Goal: Task Accomplishment & Management: Manage account settings

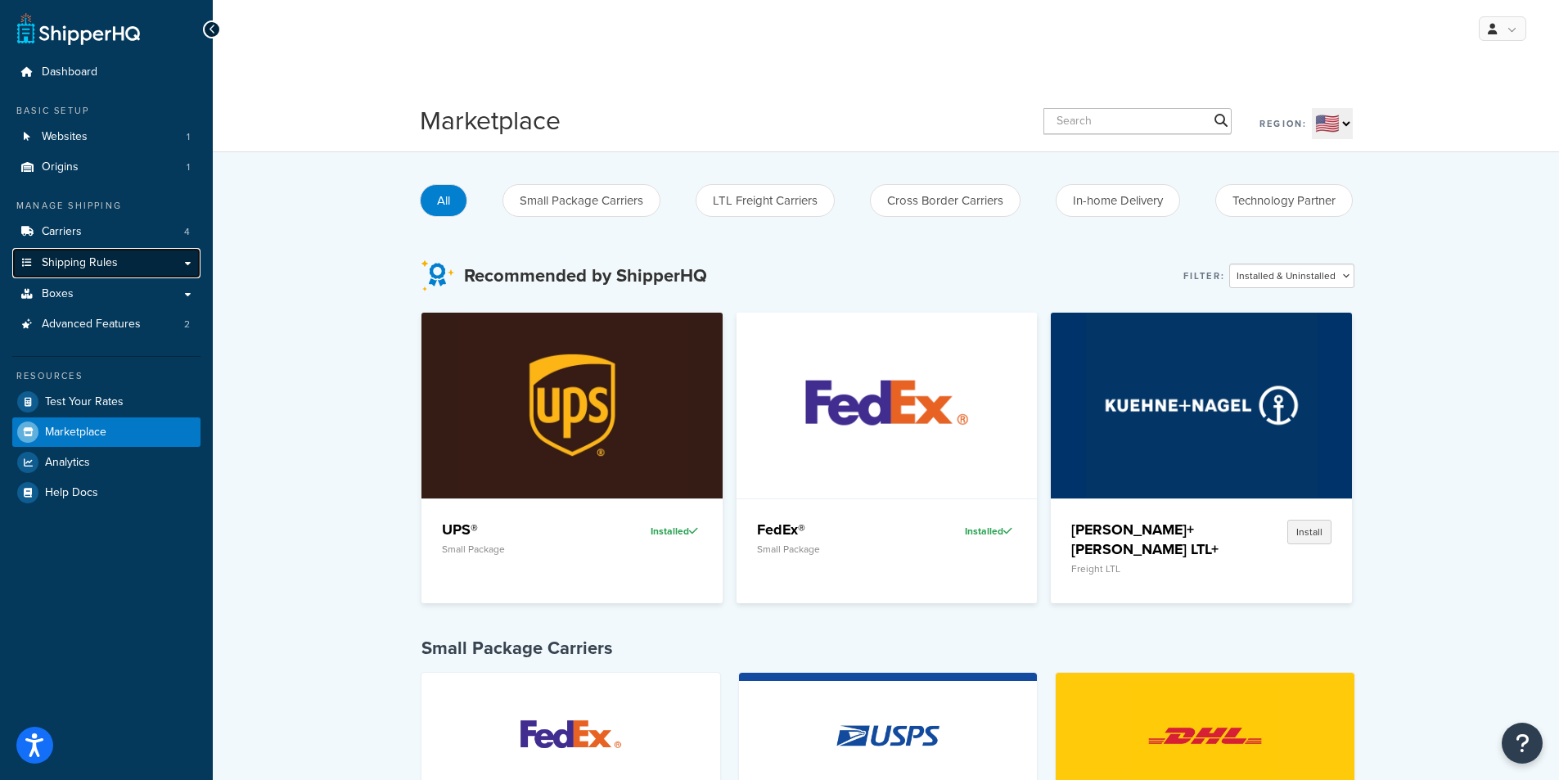
click at [190, 264] on link "Shipping Rules" at bounding box center [106, 263] width 188 height 30
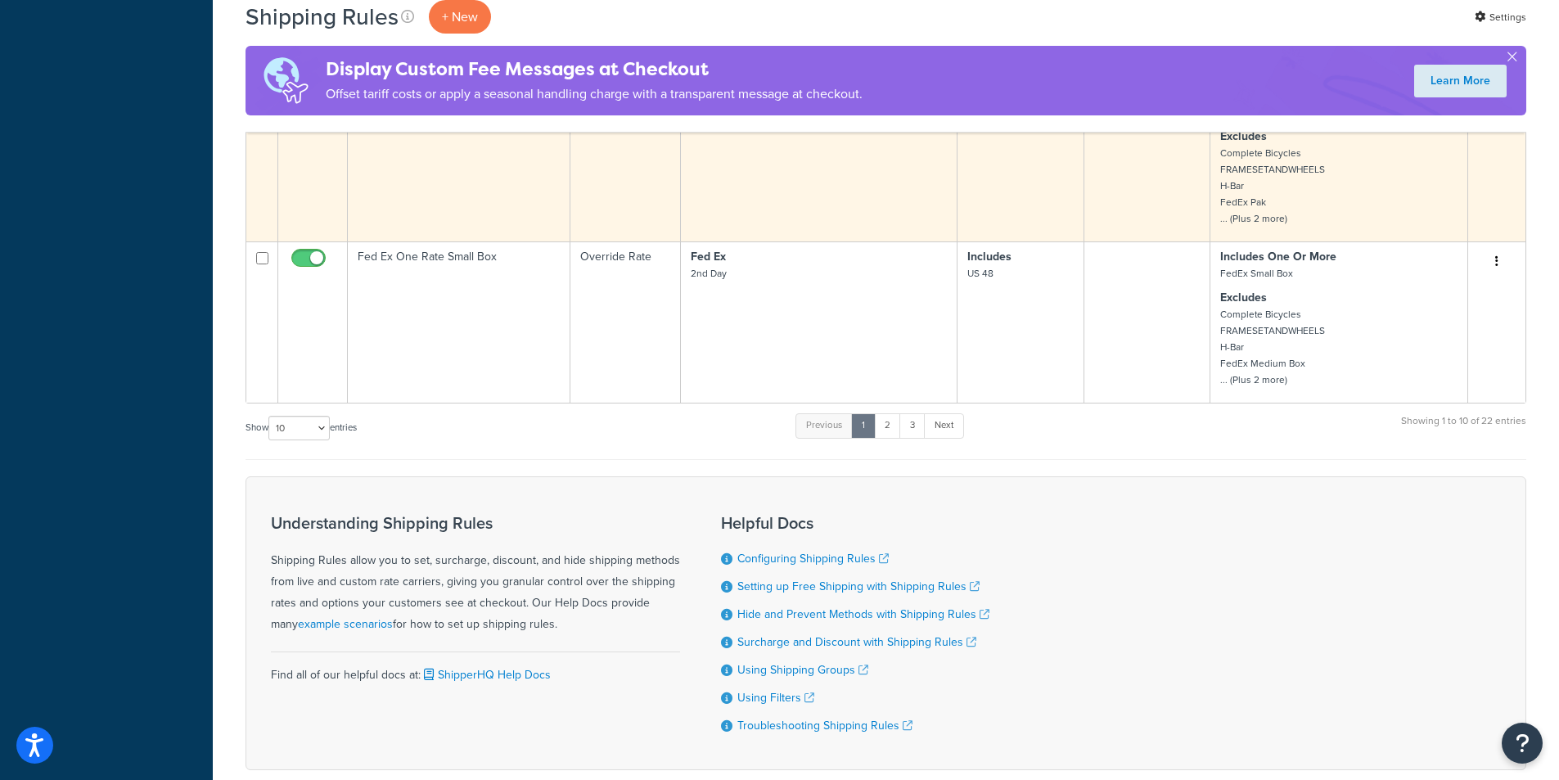
scroll to position [1227, 0]
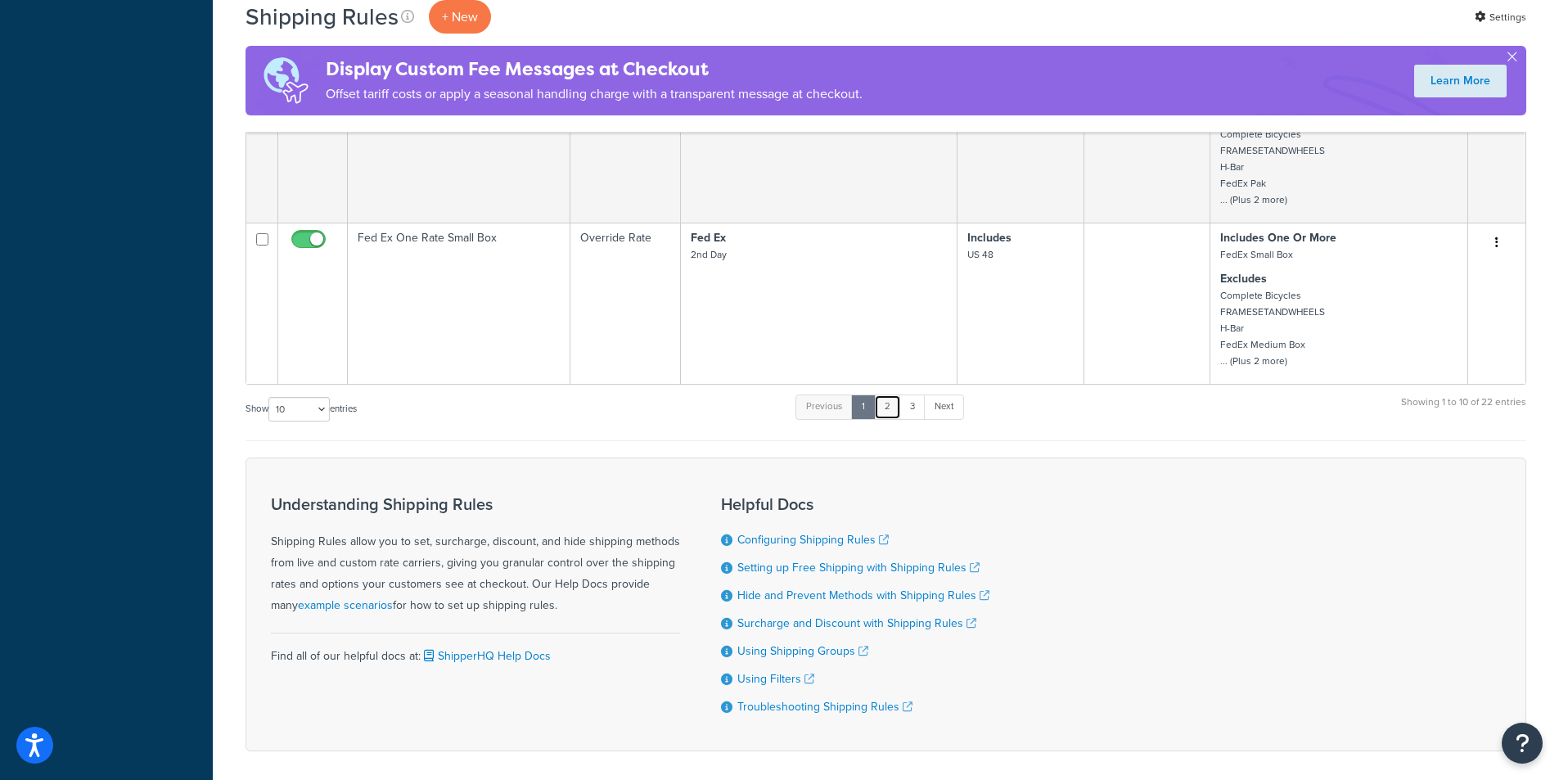
click at [890, 419] on link "2" at bounding box center [887, 406] width 27 height 25
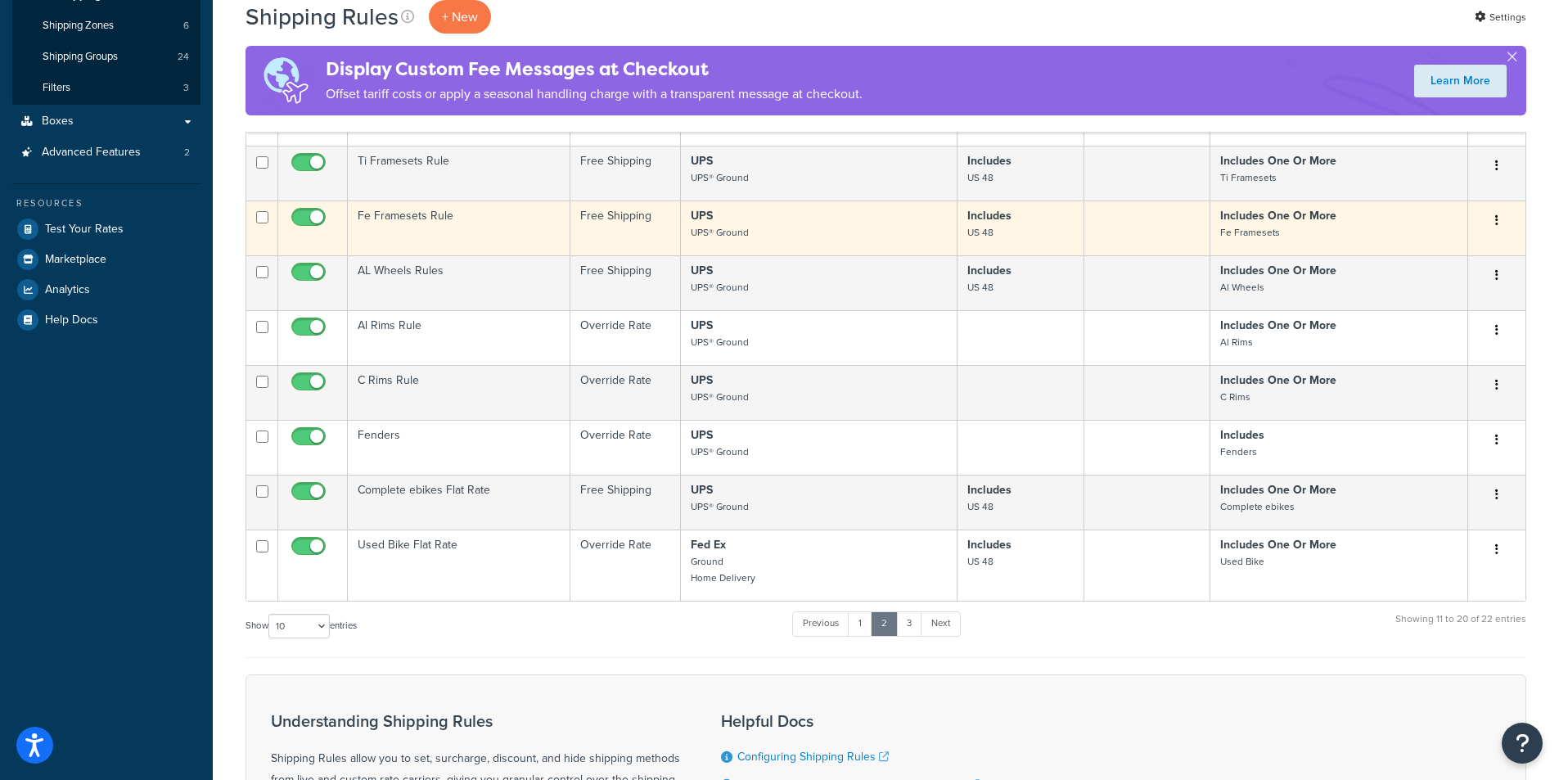
scroll to position [327, 0]
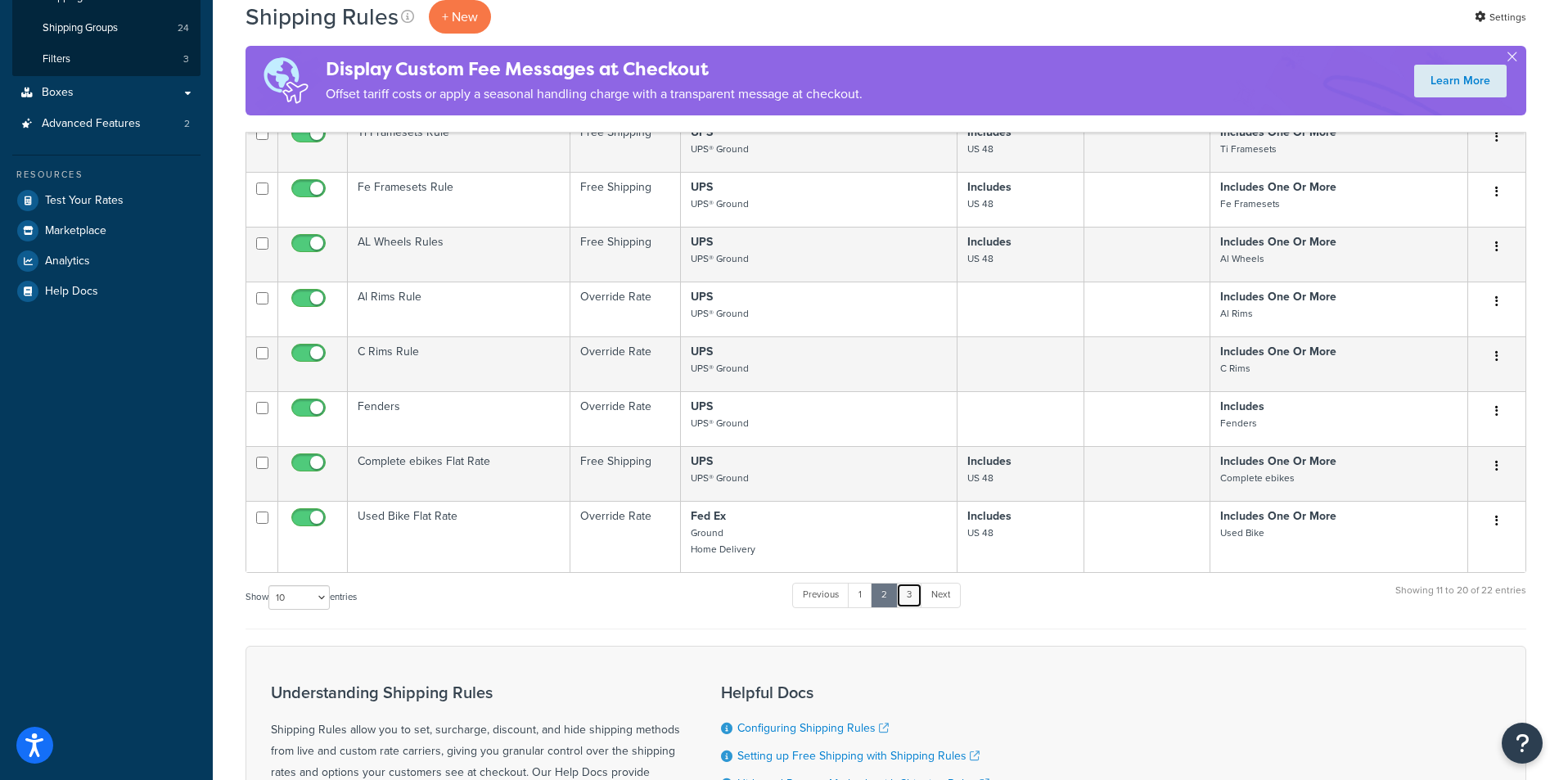
click at [913, 605] on link "3" at bounding box center [909, 594] width 26 height 25
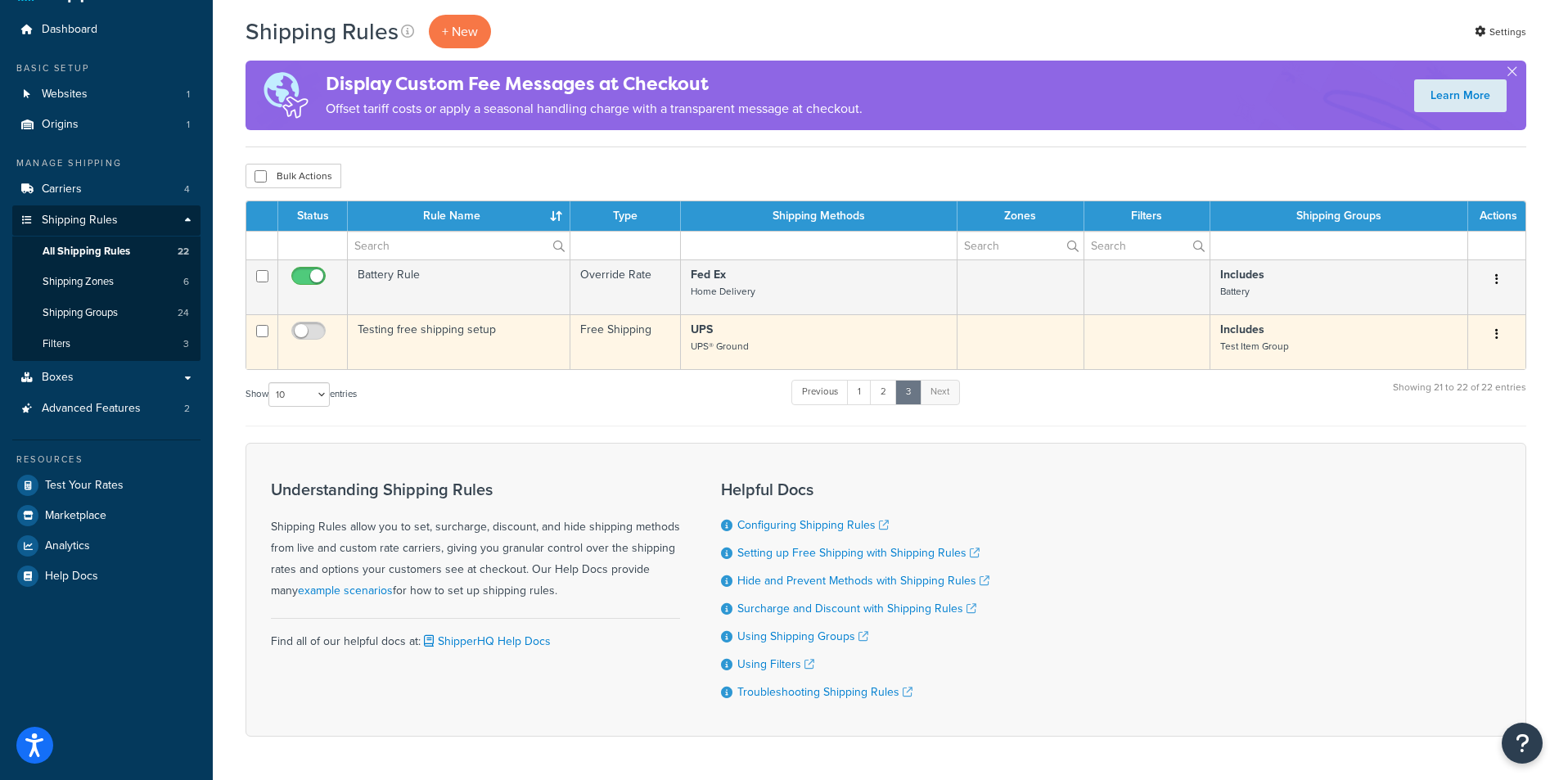
scroll to position [82, 0]
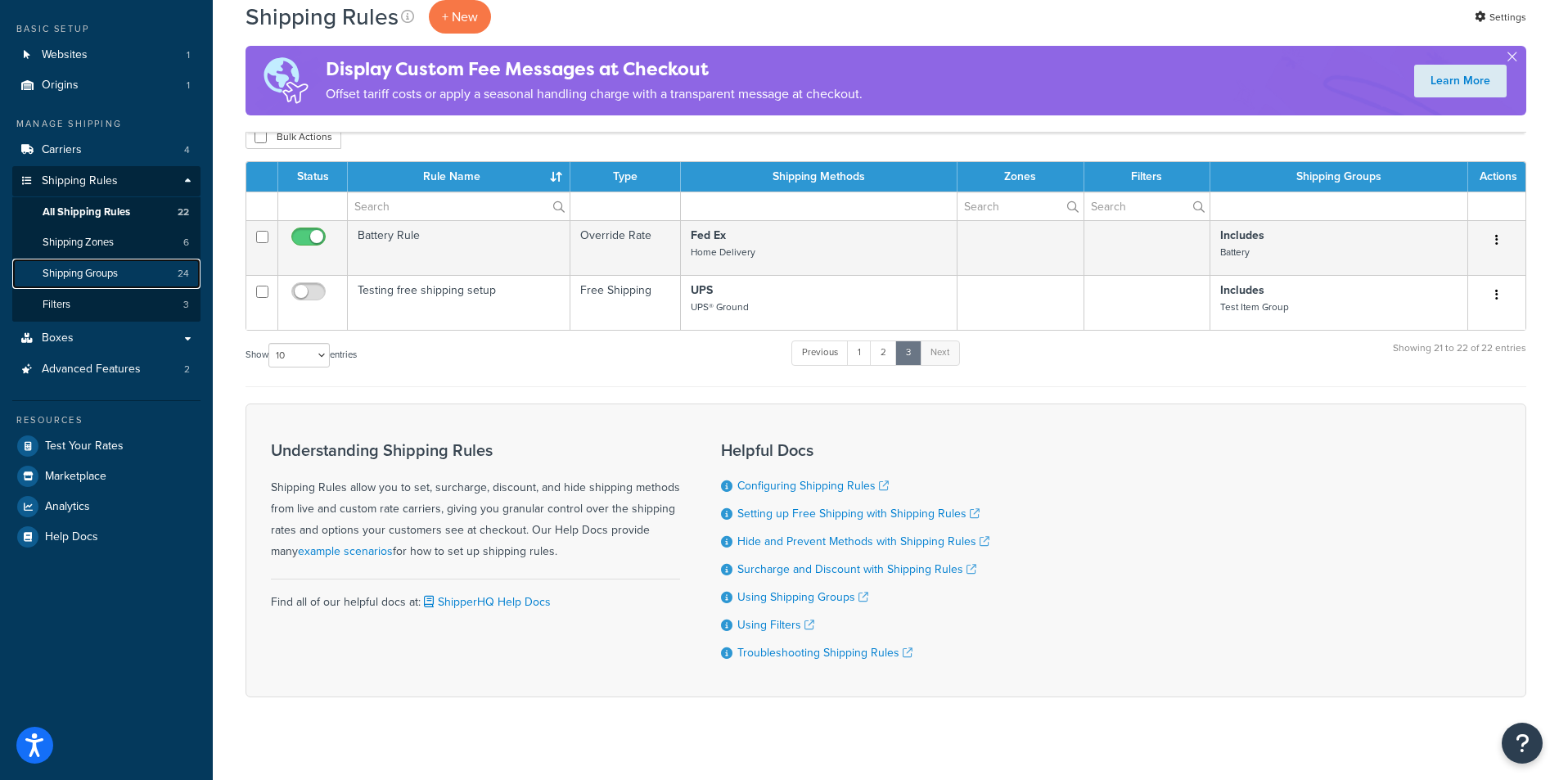
click at [95, 271] on span "Shipping Groups" at bounding box center [80, 274] width 75 height 14
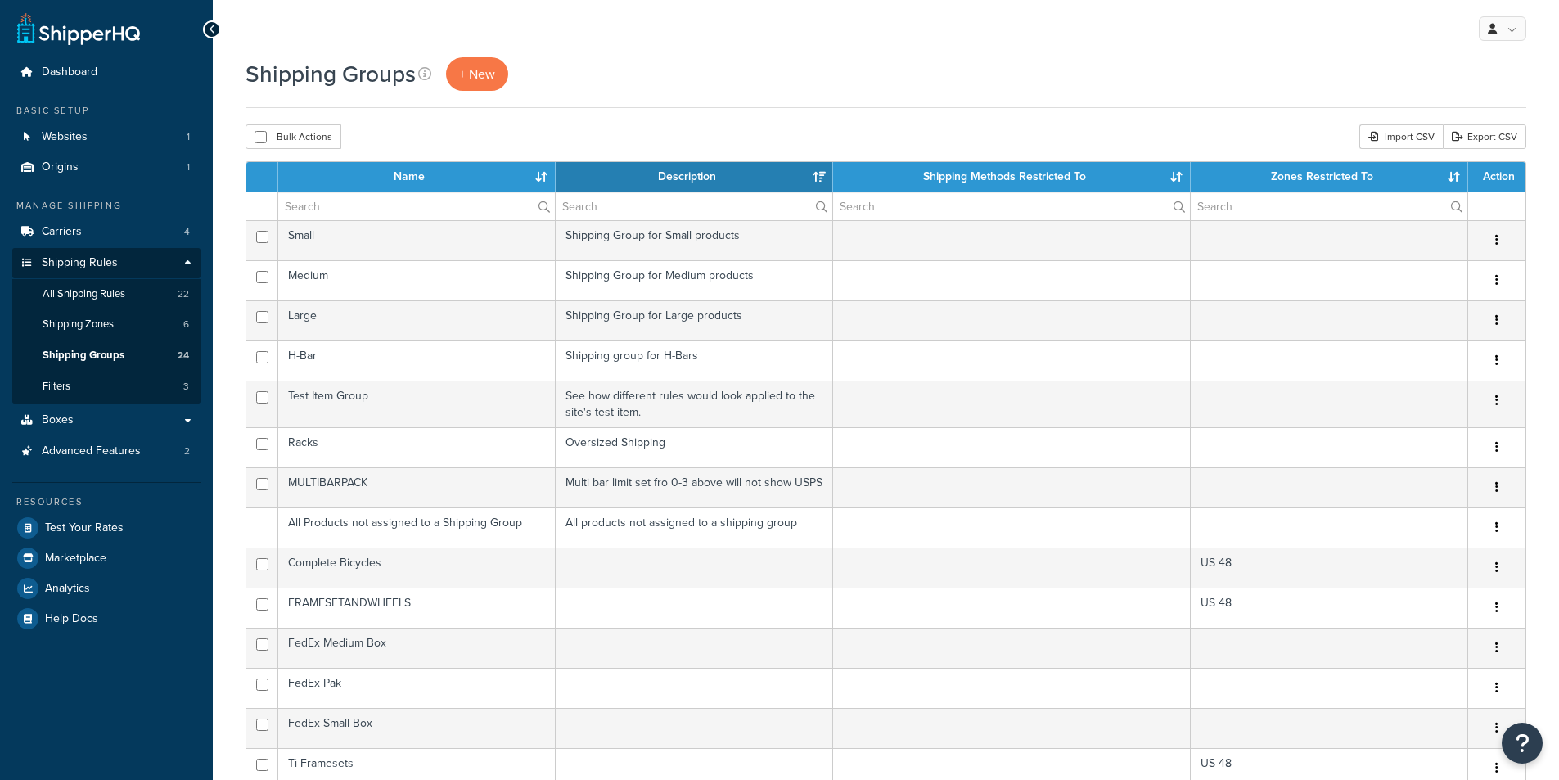
select select "15"
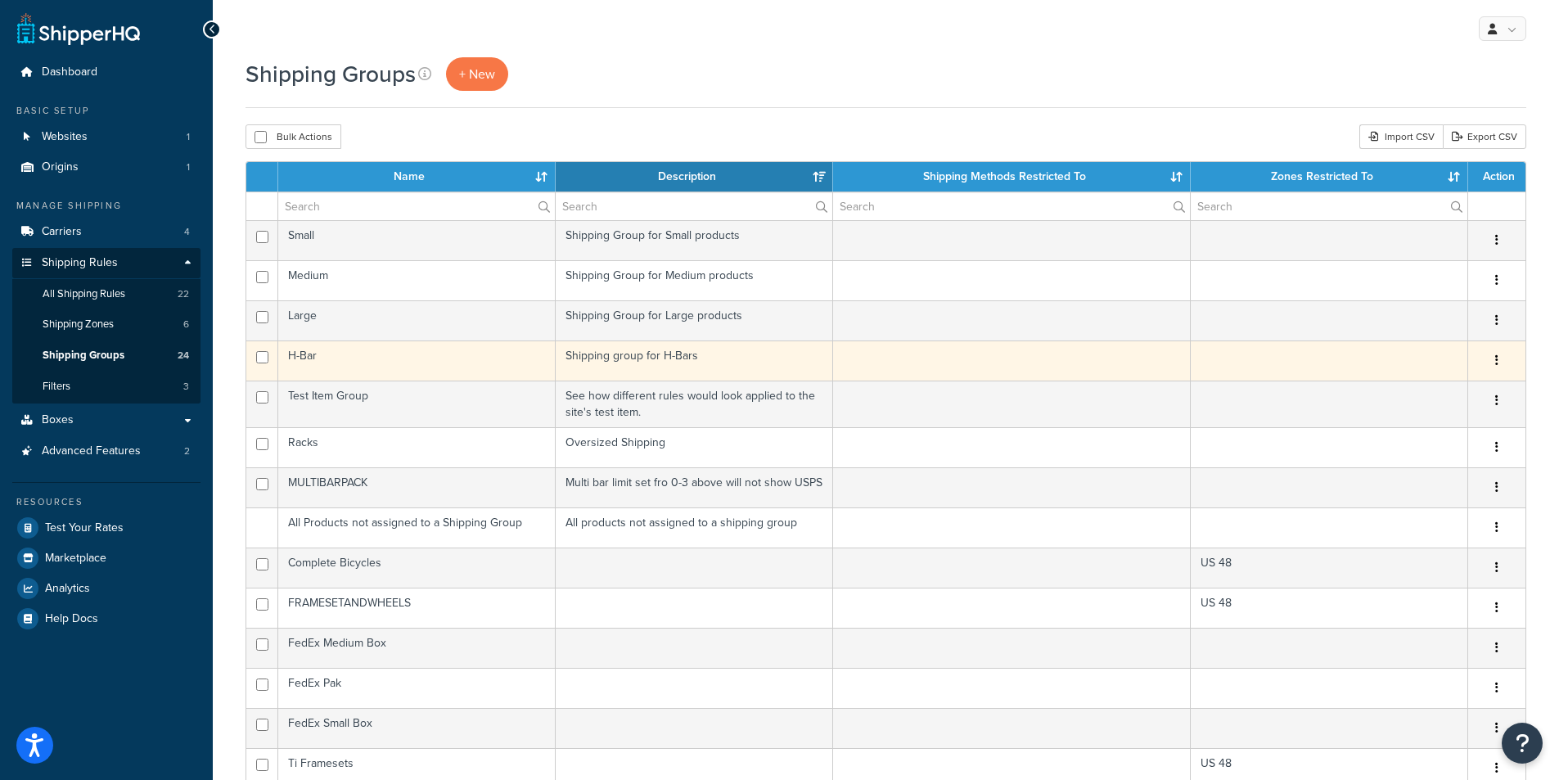
click at [413, 358] on td "H-Bar" at bounding box center [416, 360] width 277 height 40
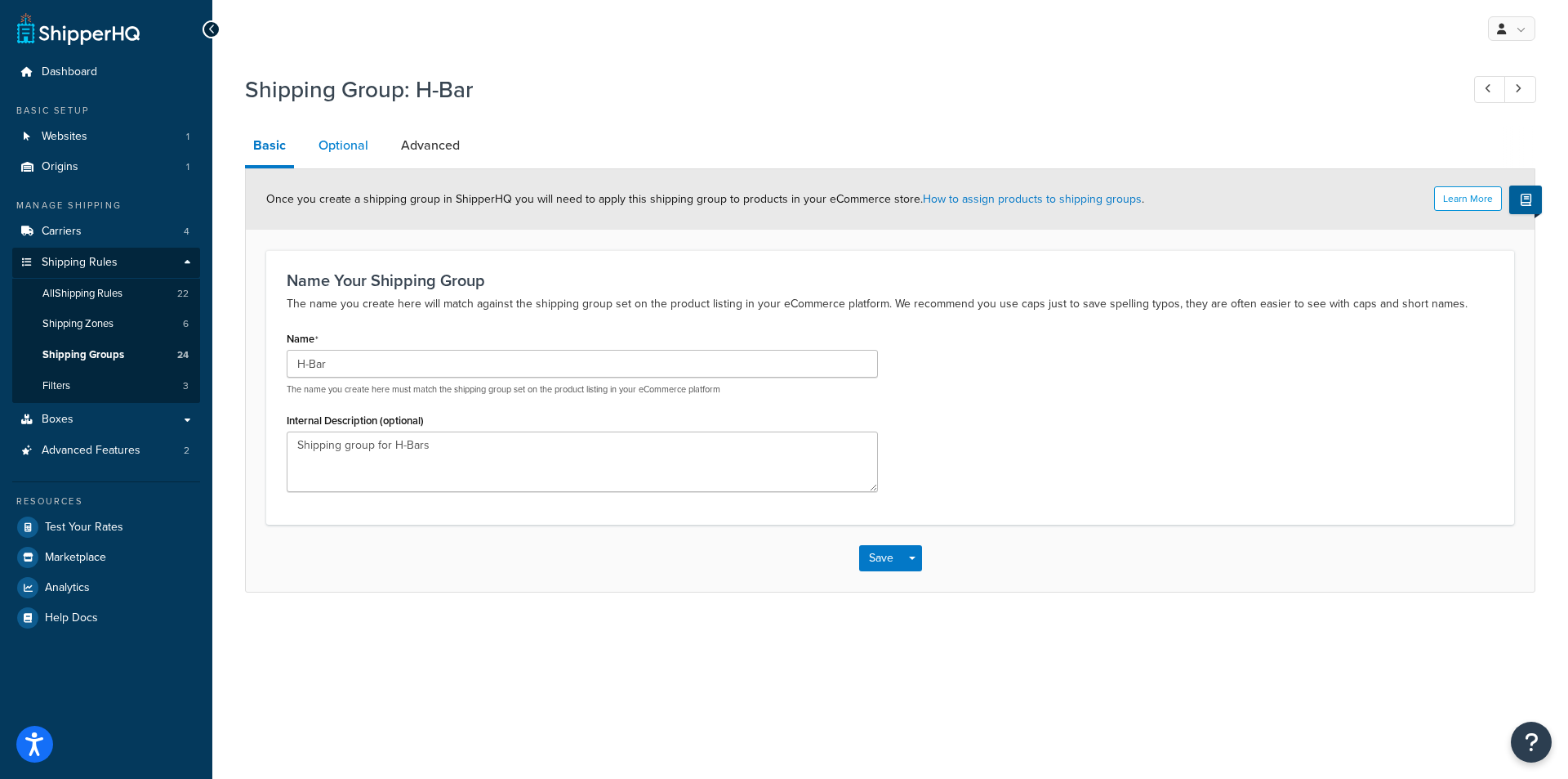
click at [343, 146] on link "Optional" at bounding box center [343, 145] width 66 height 39
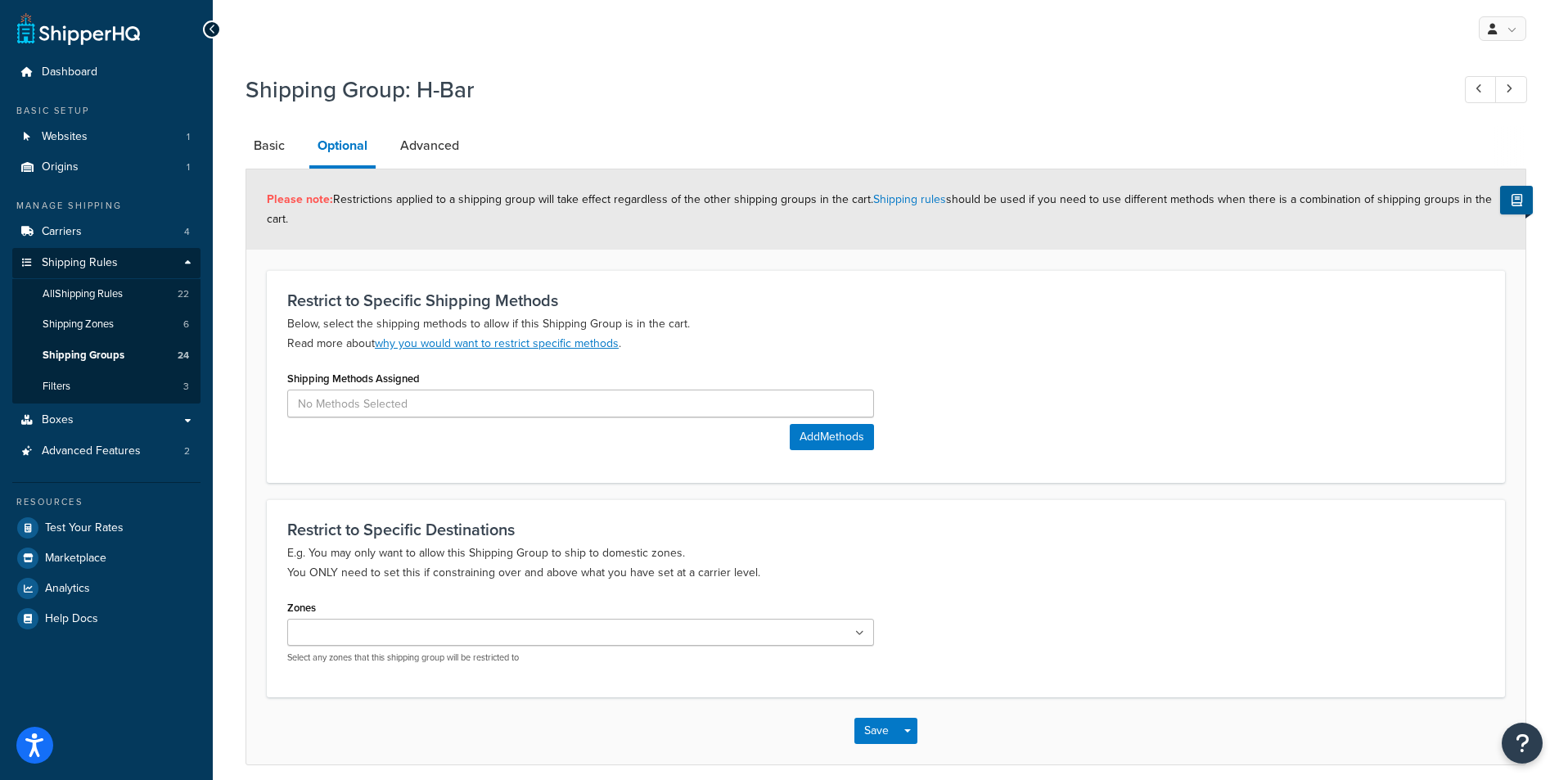
scroll to position [68, 0]
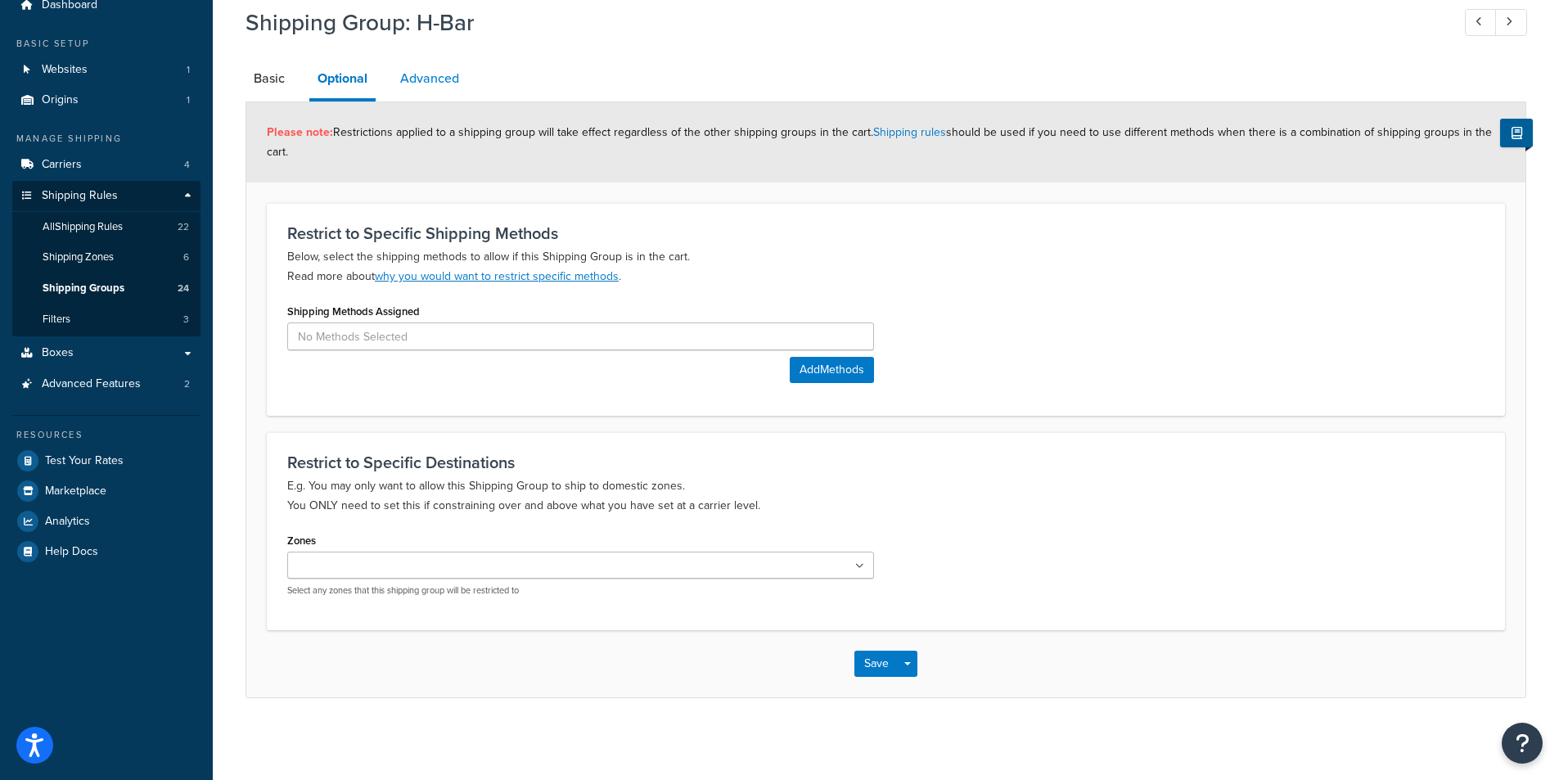
click at [452, 76] on link "Advanced" at bounding box center [429, 78] width 75 height 39
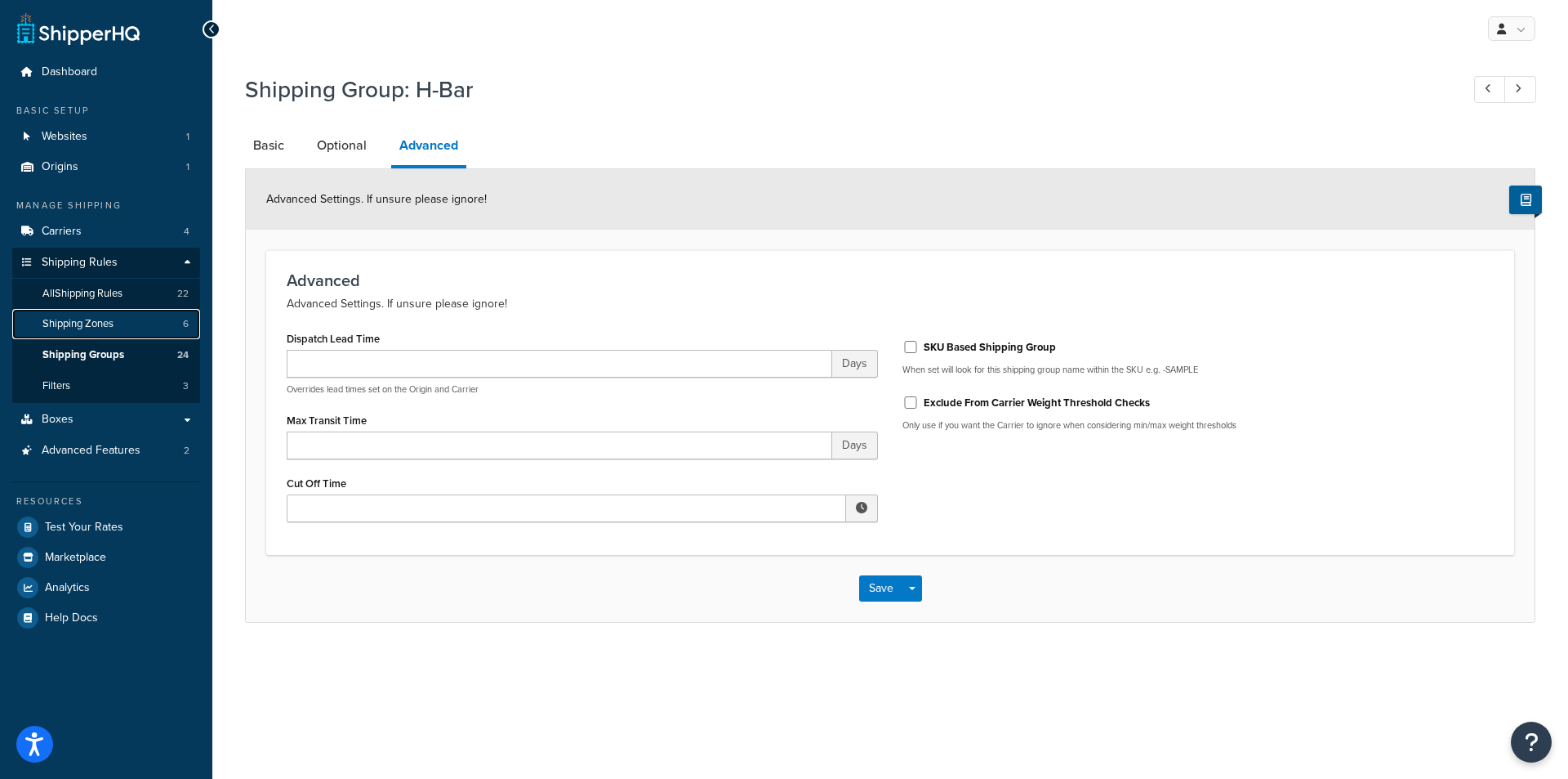
click at [100, 322] on span "Shipping Zones" at bounding box center [78, 324] width 71 height 14
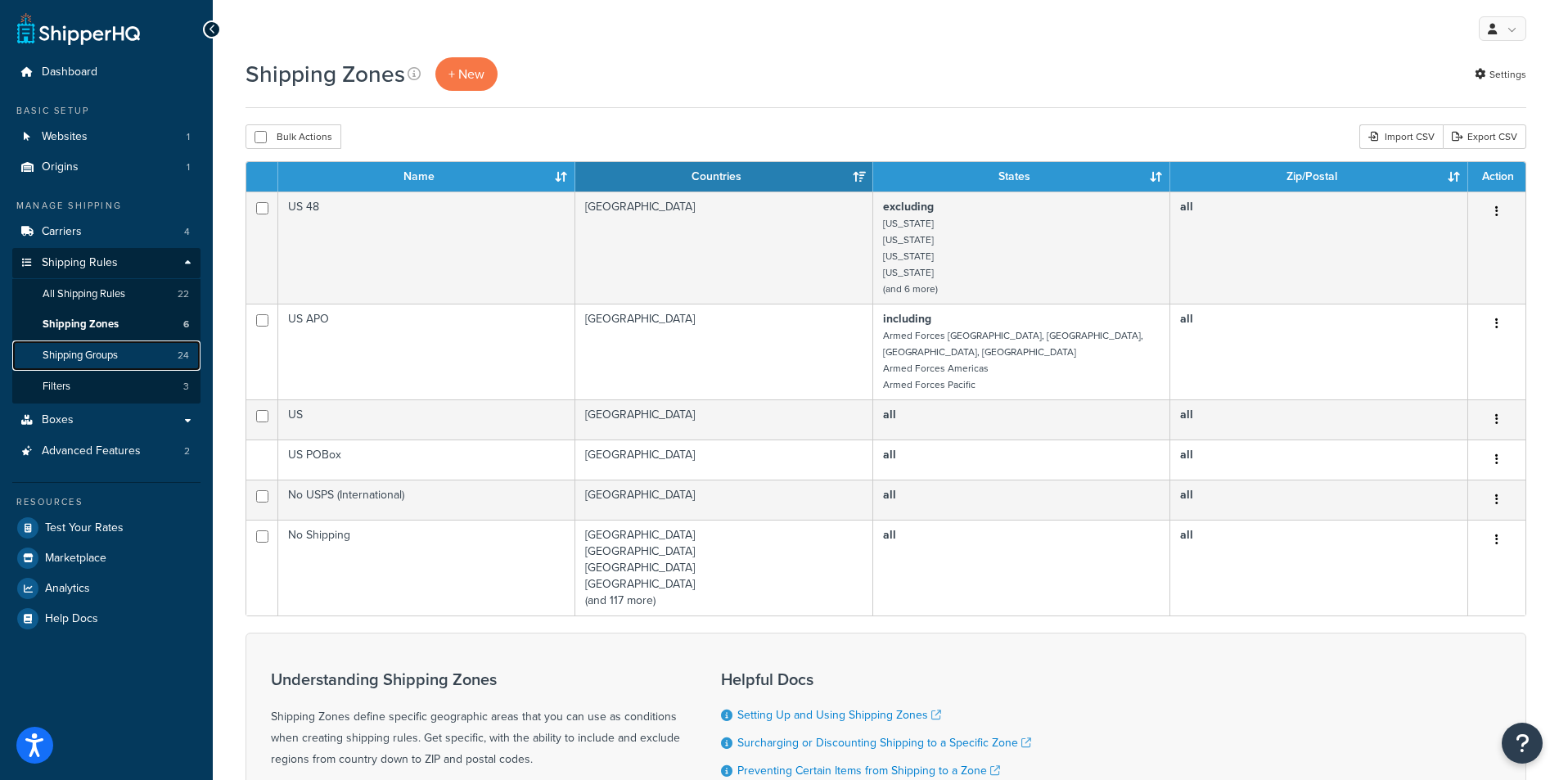
click at [95, 353] on span "Shipping Groups" at bounding box center [80, 356] width 75 height 14
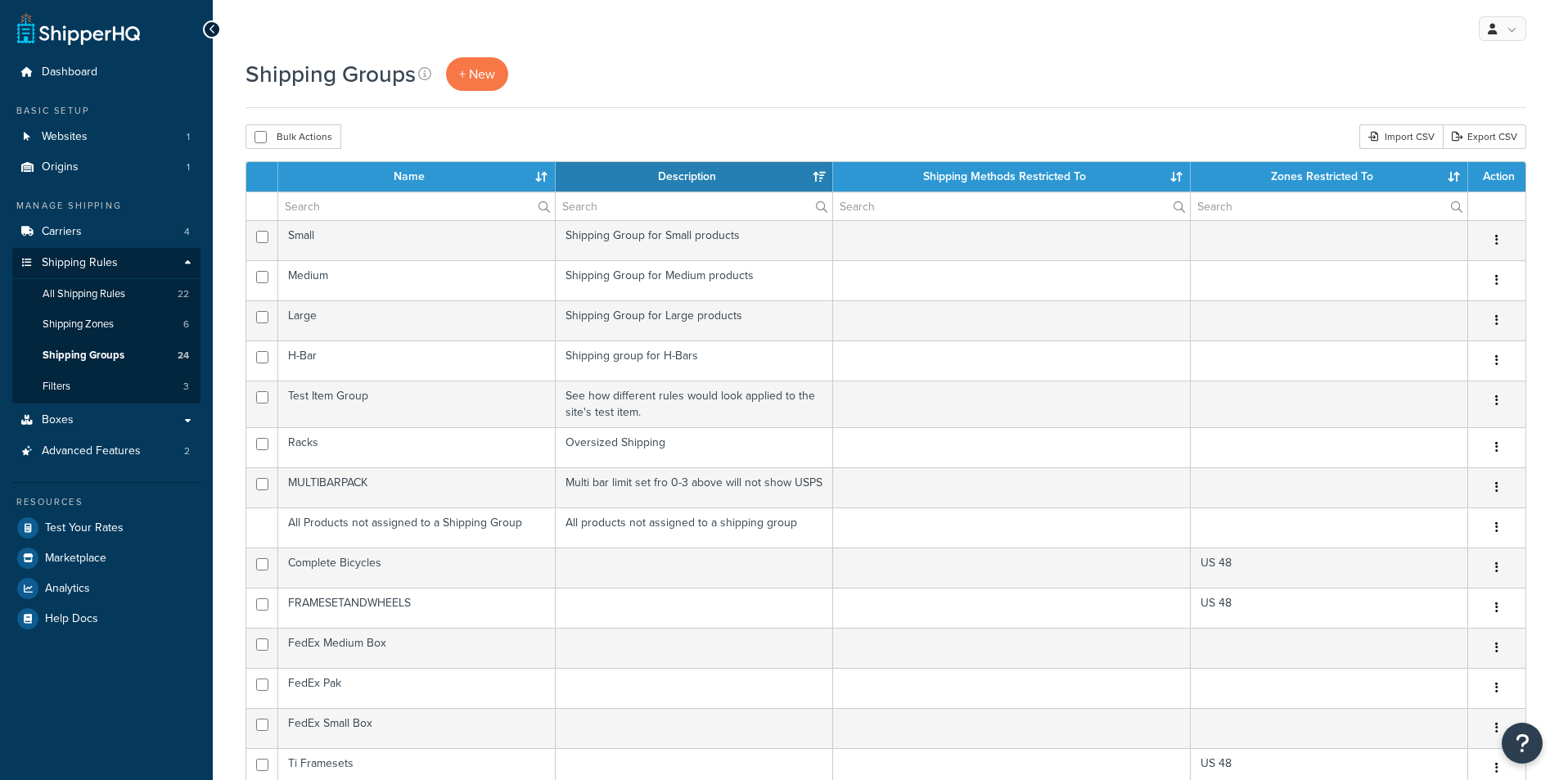
select select "15"
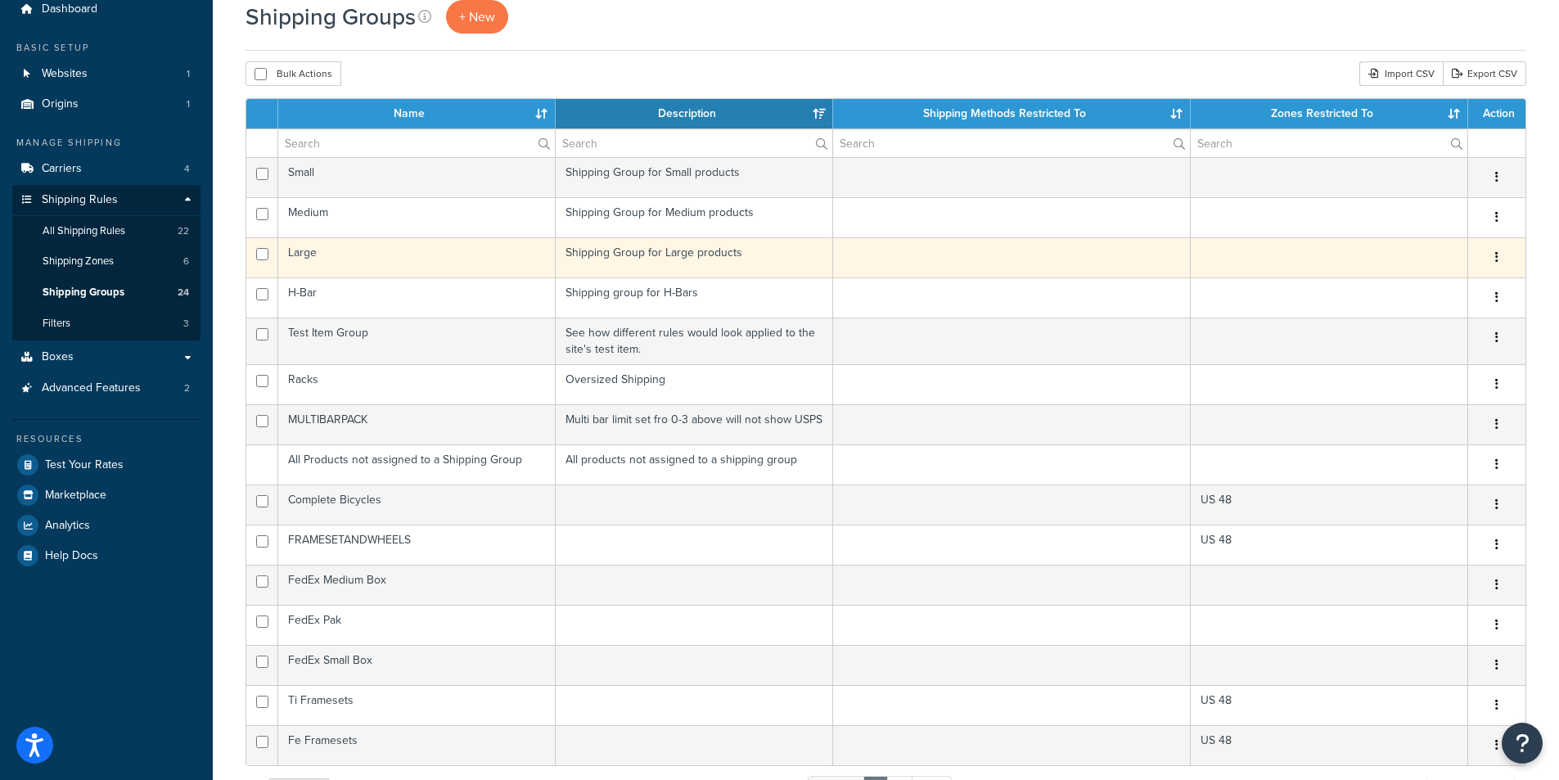
scroll to position [82, 0]
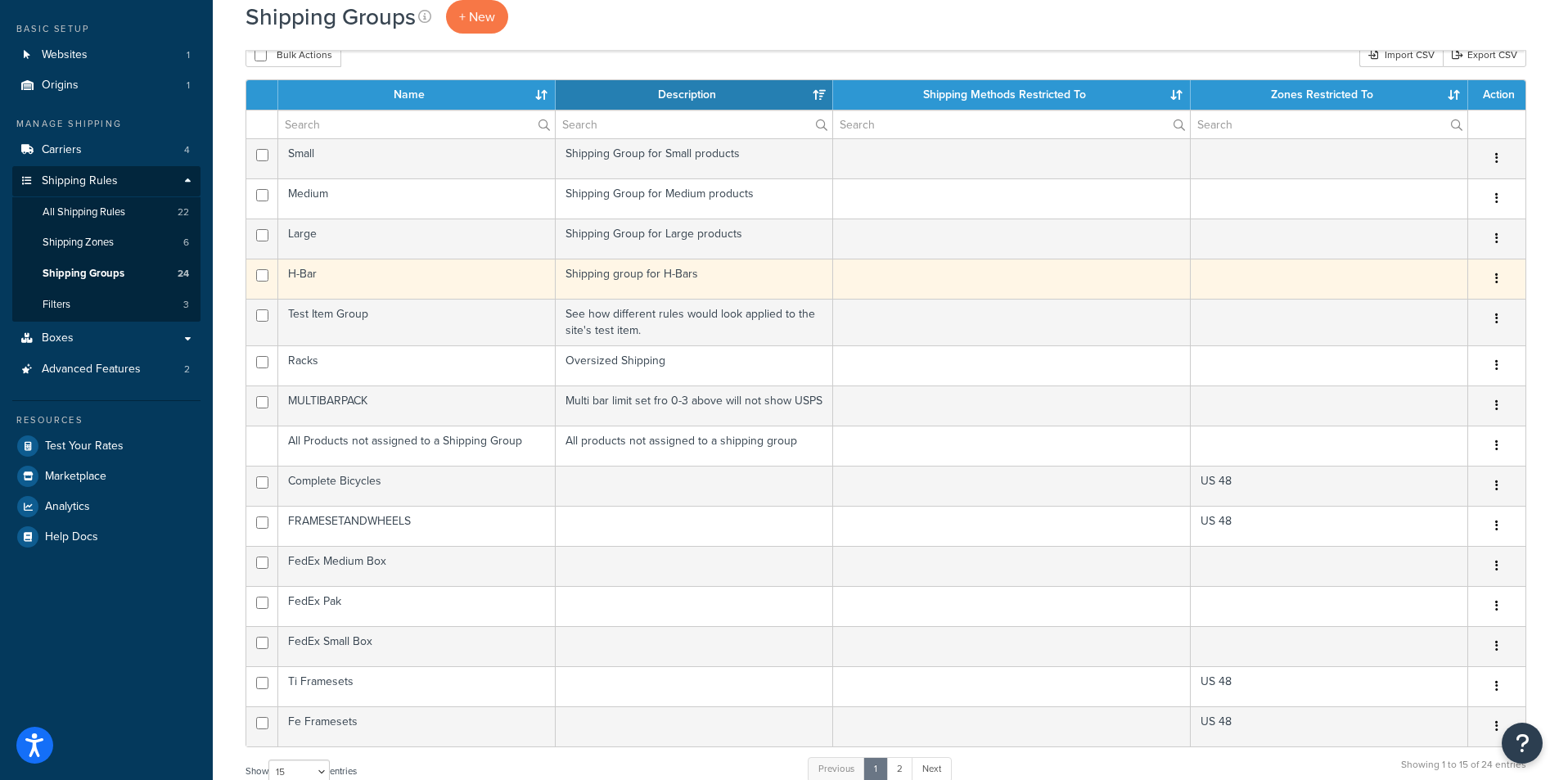
click at [1499, 278] on button "button" at bounding box center [1496, 279] width 23 height 26
click at [1418, 310] on link "Edit" at bounding box center [1429, 312] width 129 height 34
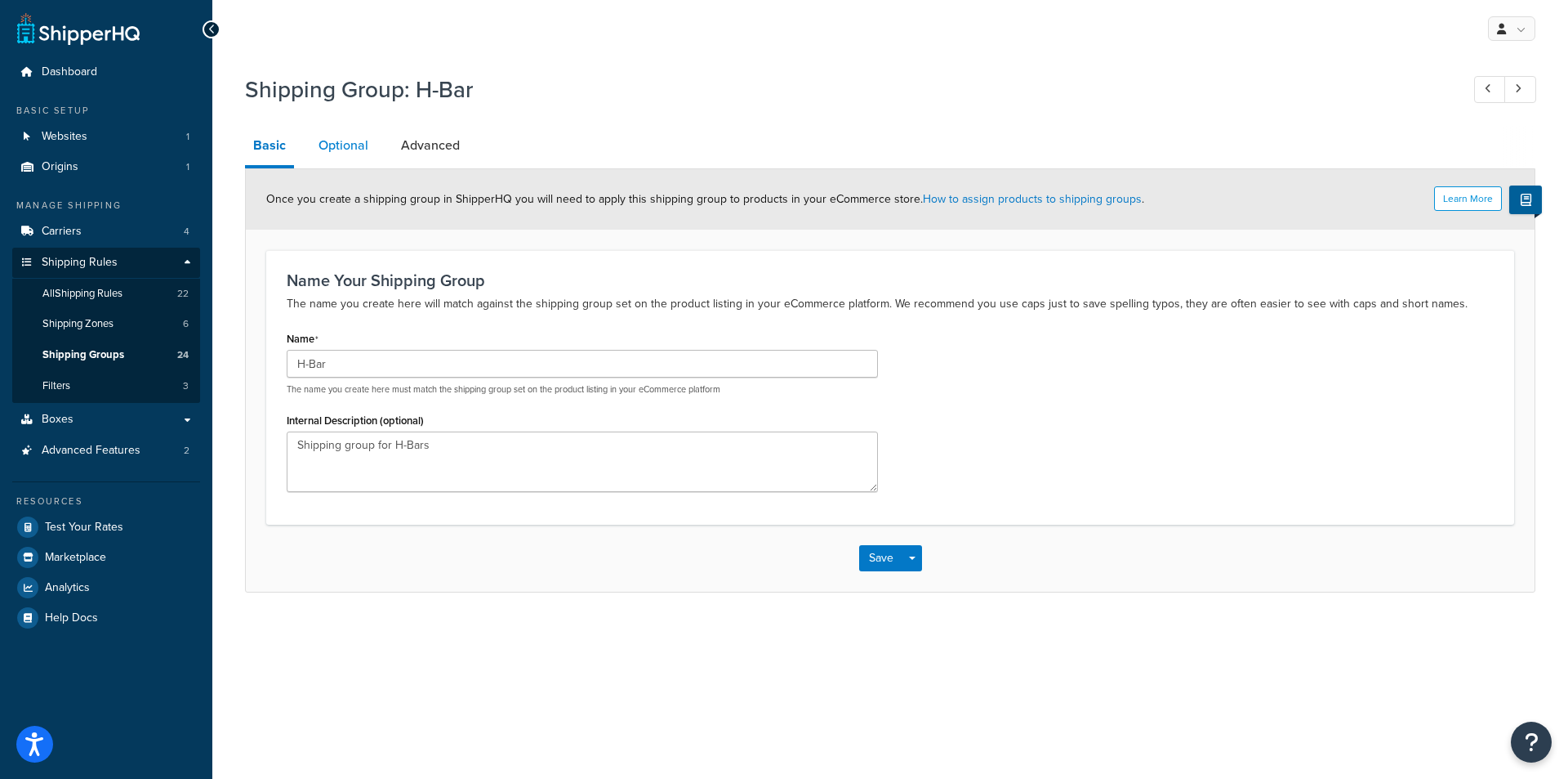
click at [347, 139] on link "Optional" at bounding box center [343, 145] width 66 height 39
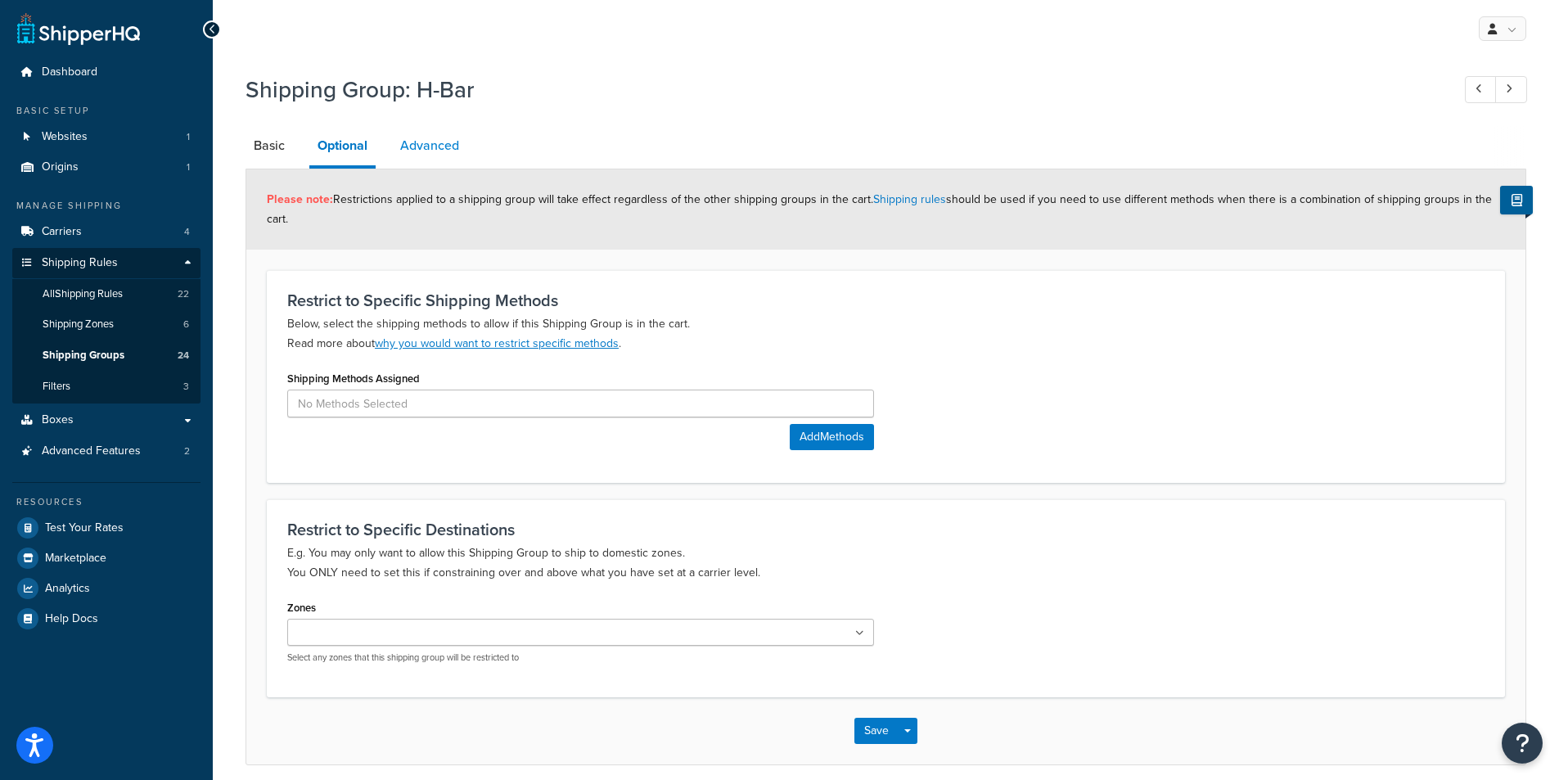
click at [431, 145] on link "Advanced" at bounding box center [429, 145] width 75 height 39
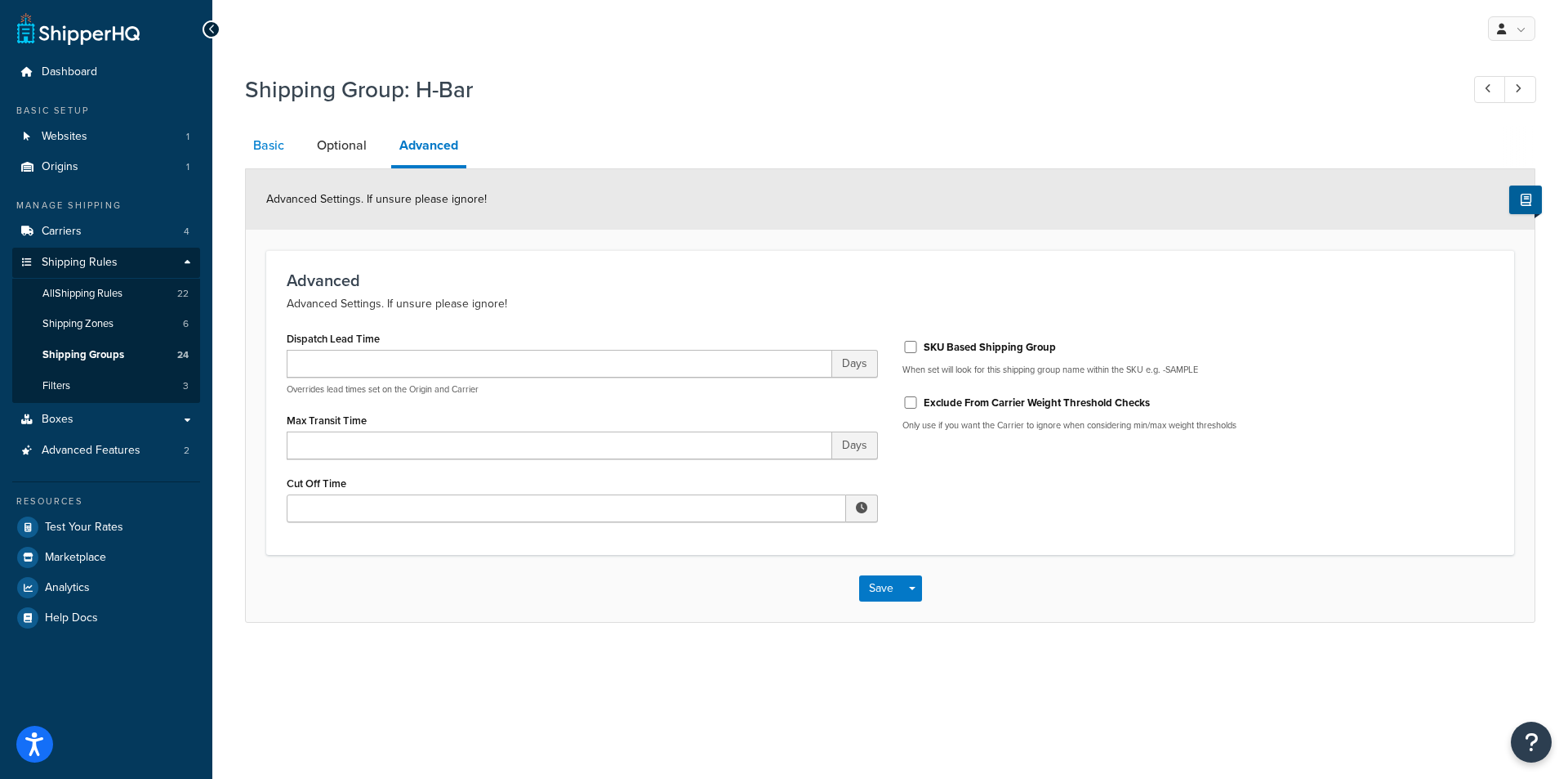
click at [268, 144] on link "Basic" at bounding box center [267, 145] width 47 height 39
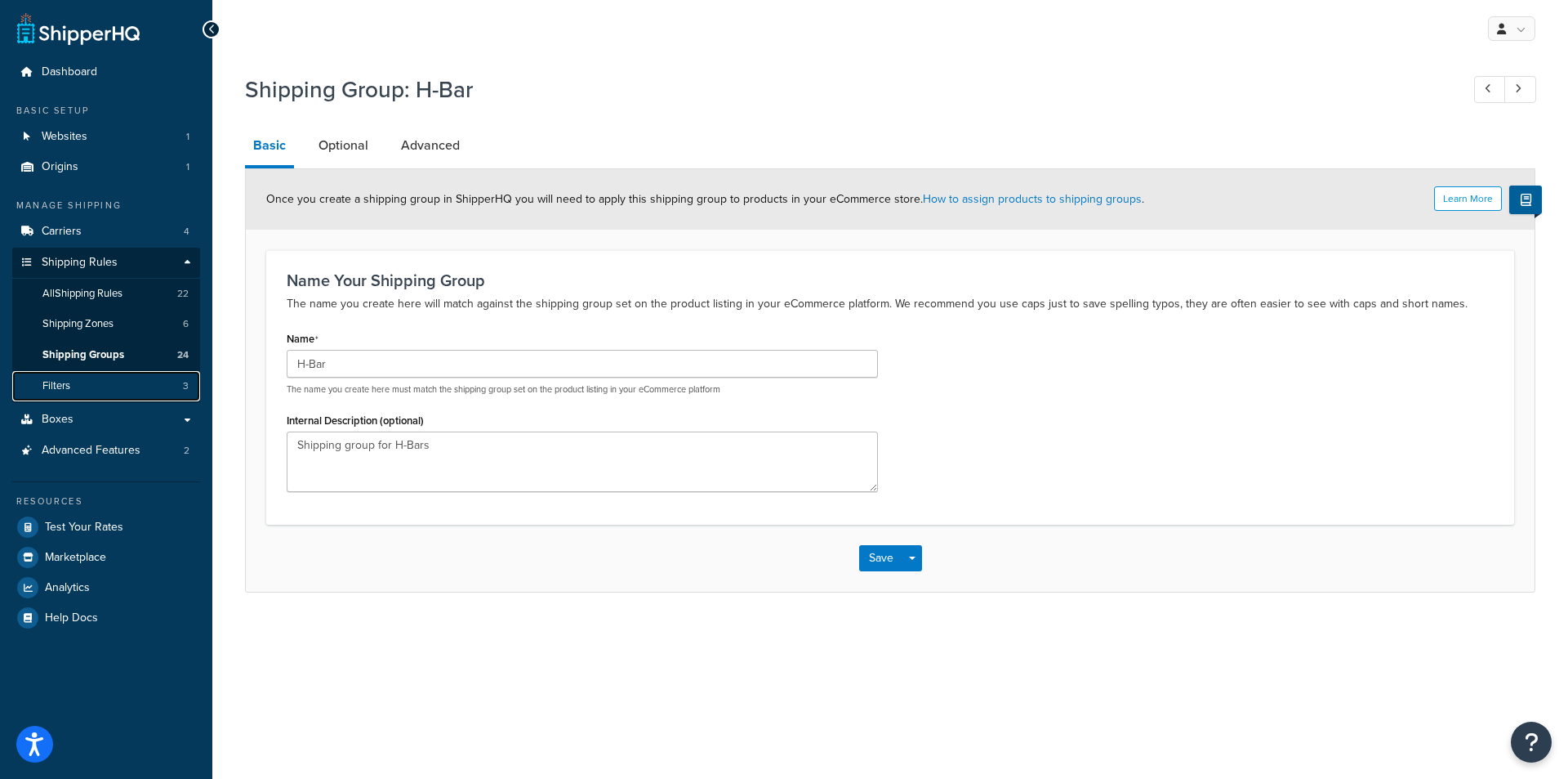
click at [103, 385] on link "Filters 3" at bounding box center [106, 386] width 188 height 30
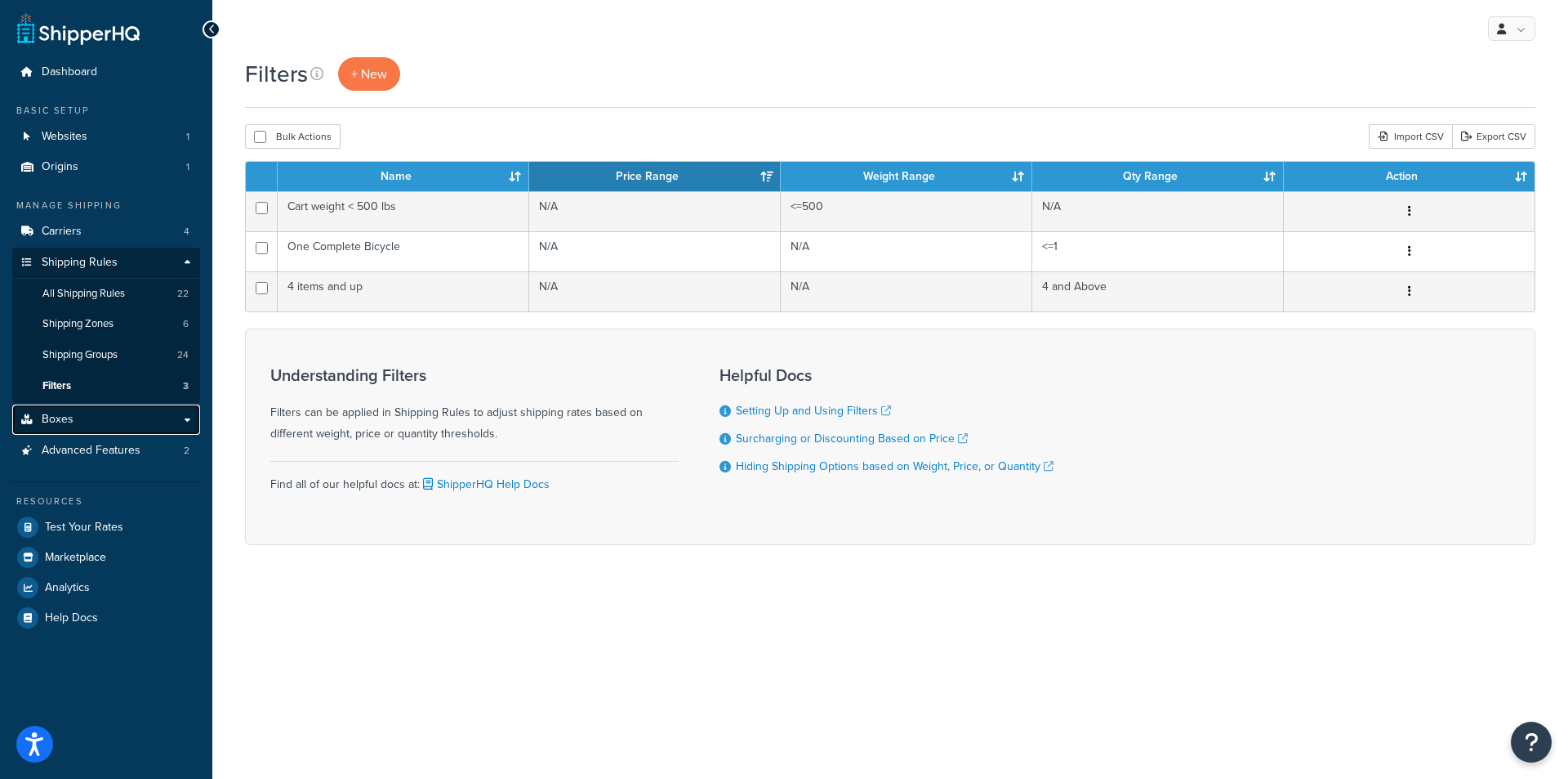
click at [90, 423] on link "Boxes" at bounding box center [106, 419] width 188 height 30
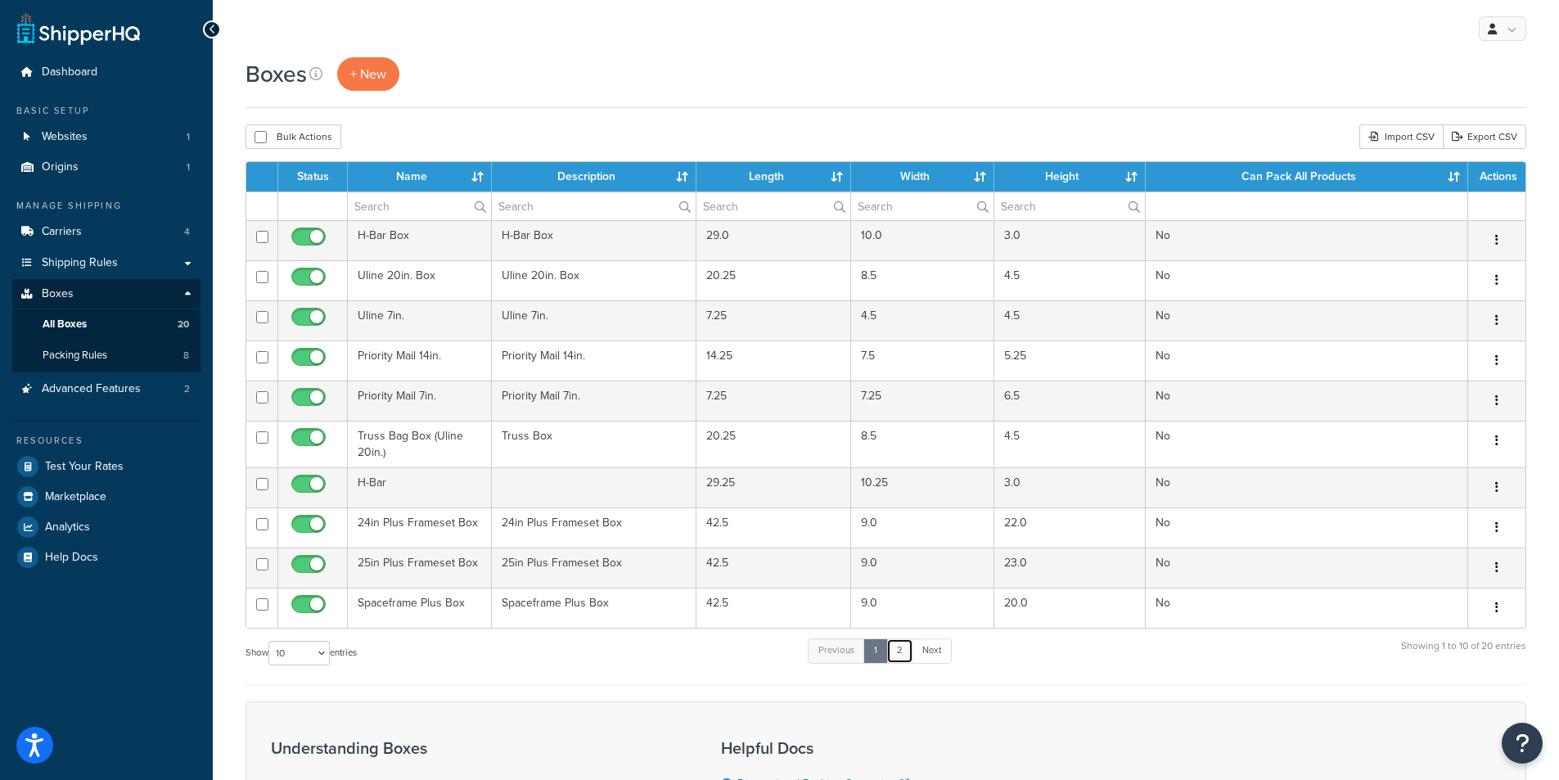
click at [903, 654] on link "2" at bounding box center [899, 650] width 27 height 25
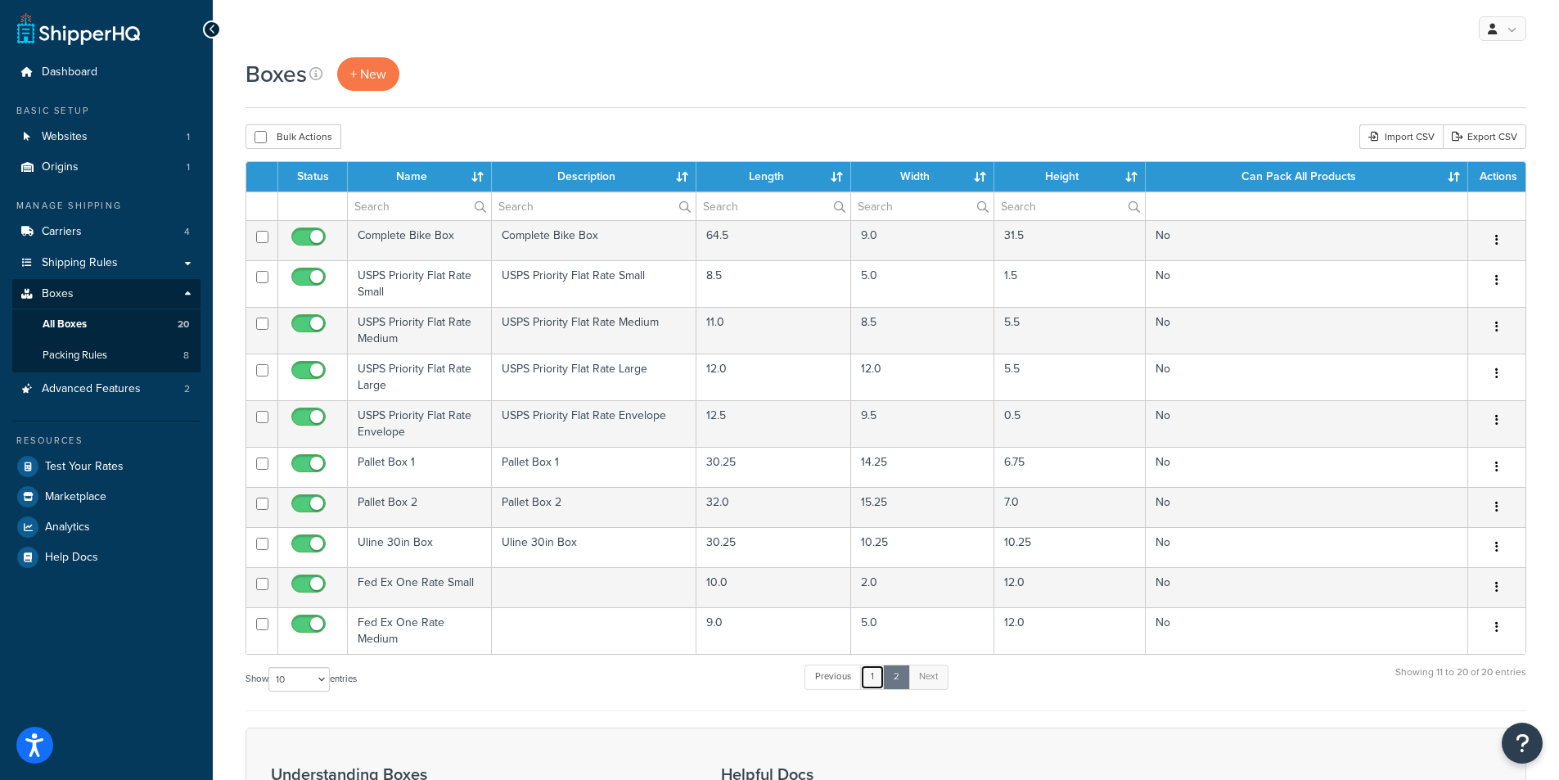
click at [875, 677] on link "1" at bounding box center [872, 676] width 25 height 25
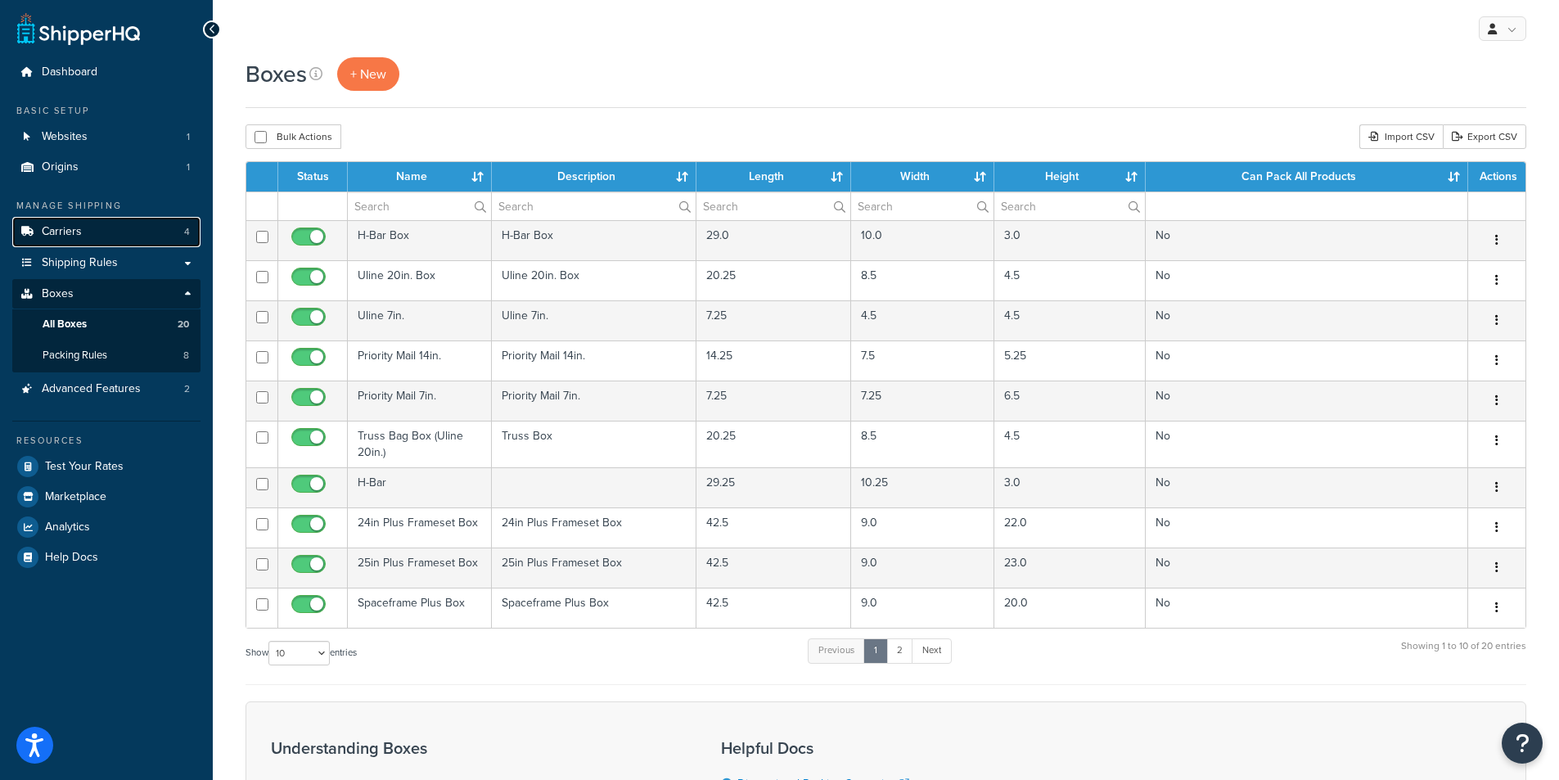
click at [70, 232] on span "Carriers" at bounding box center [62, 232] width 40 height 14
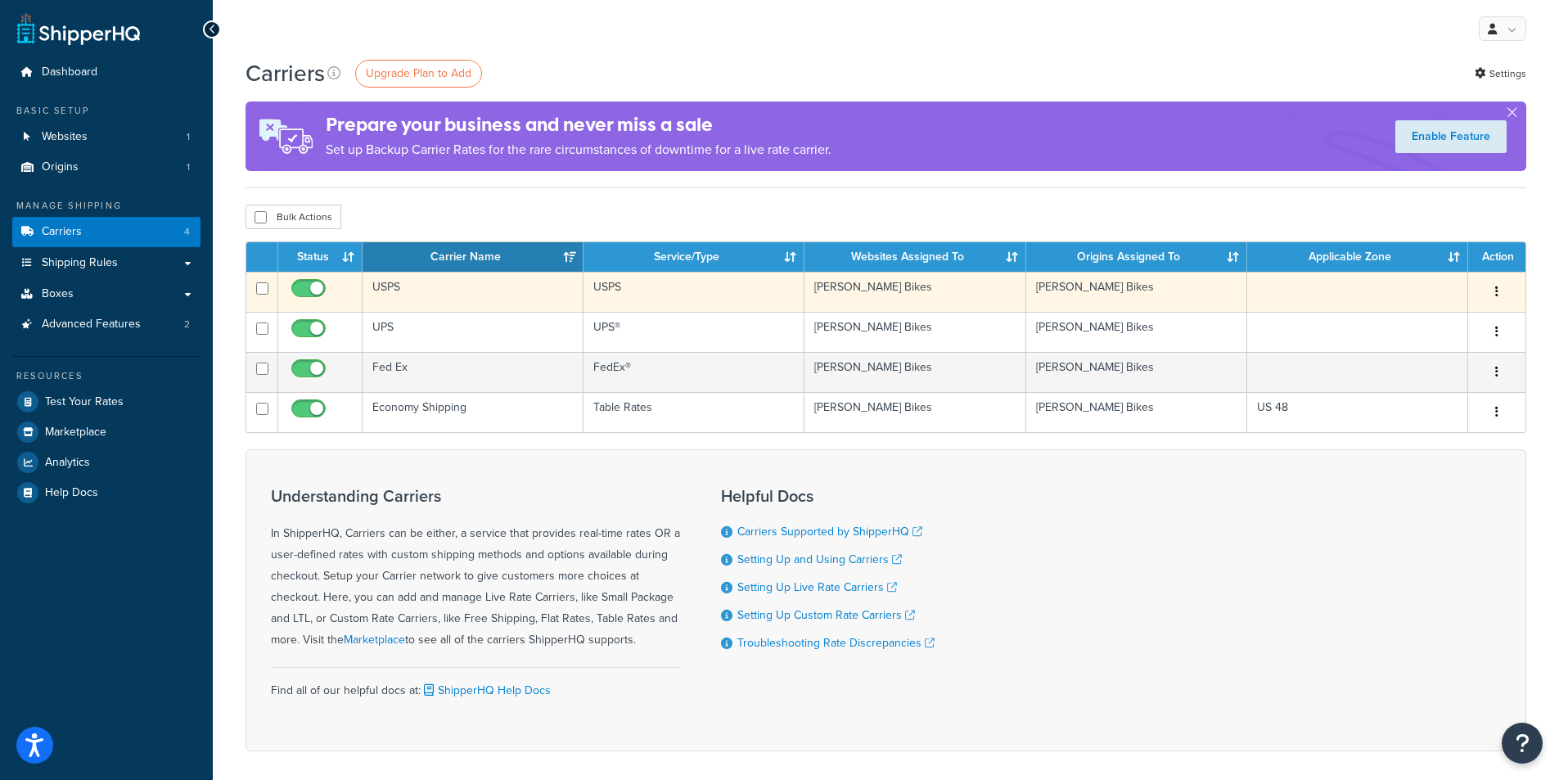
click at [452, 288] on td "USPS" at bounding box center [472, 292] width 221 height 40
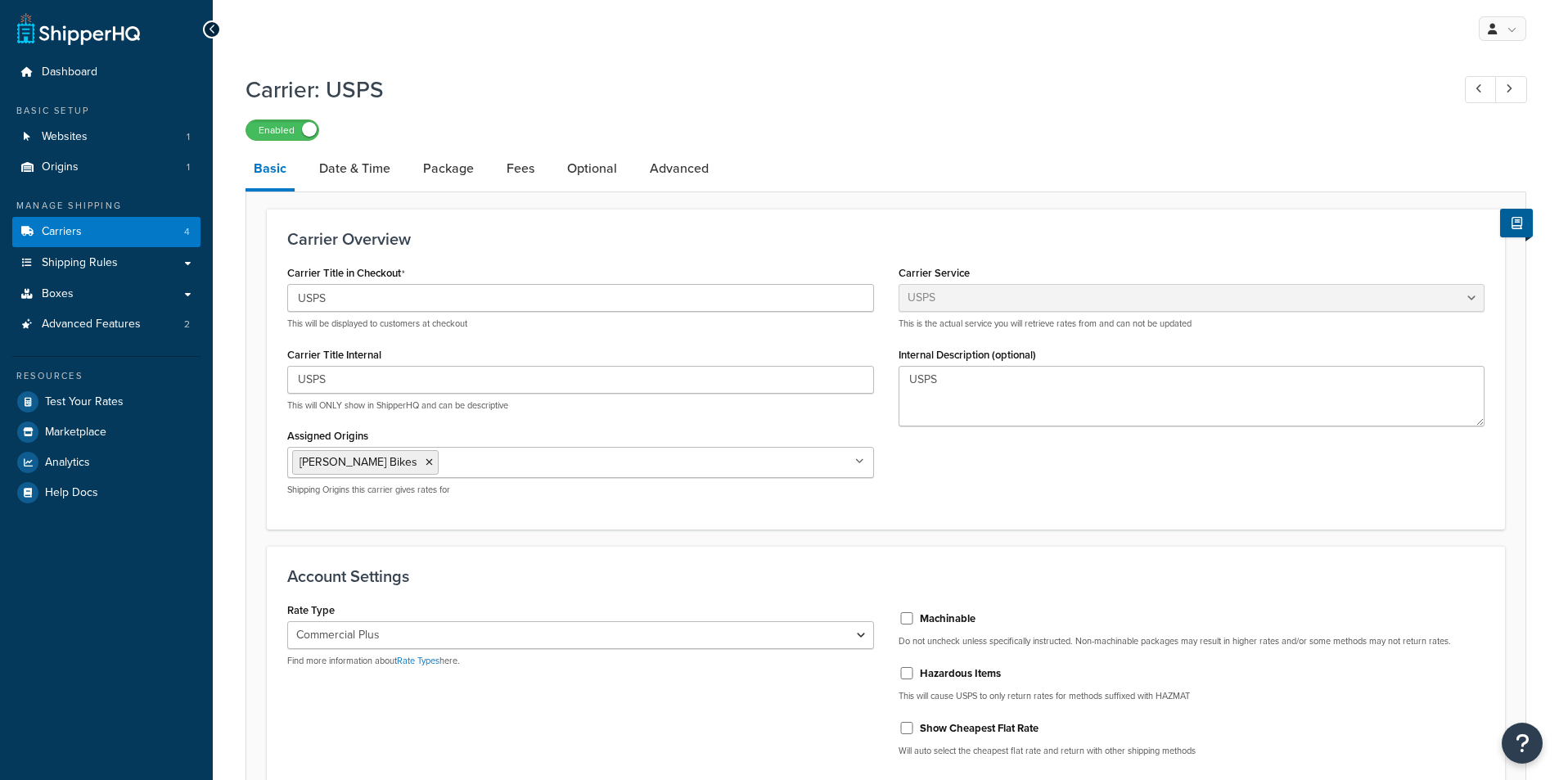
select select "usps"
select select "PLUS"
click at [366, 169] on link "Date & Time" at bounding box center [355, 168] width 88 height 39
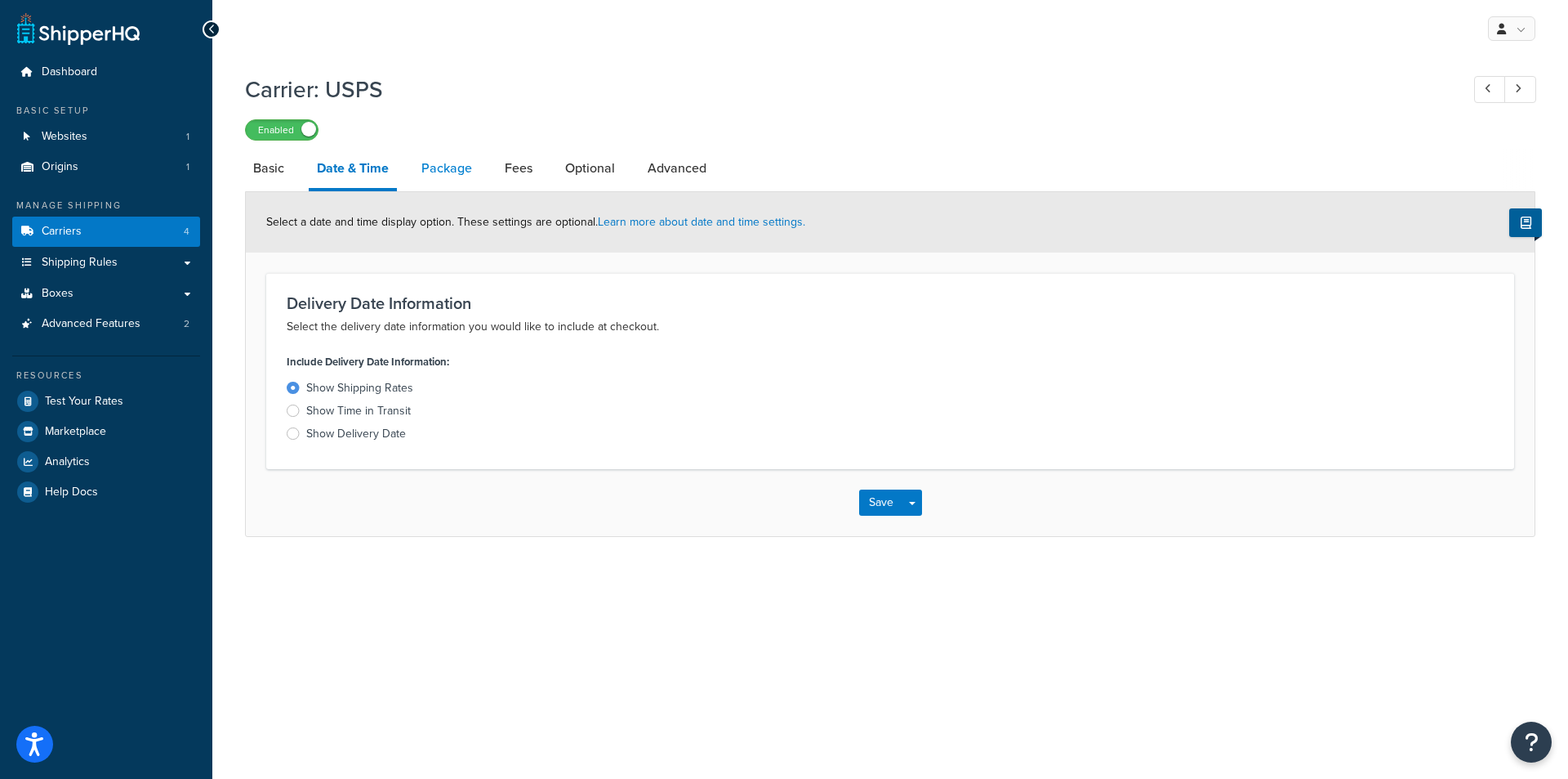
click at [444, 172] on link "Package" at bounding box center [446, 168] width 67 height 39
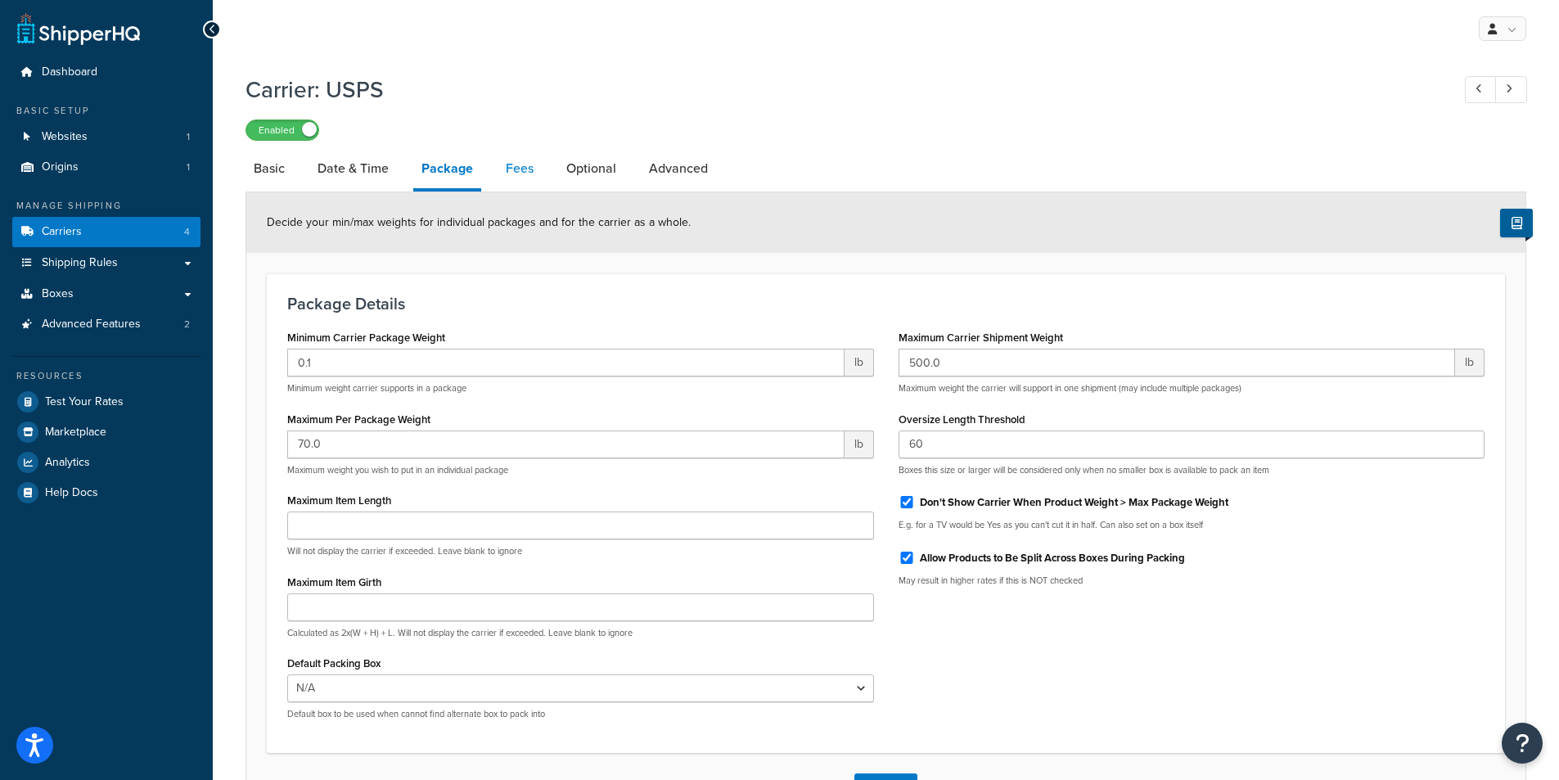
click at [527, 174] on link "Fees" at bounding box center [519, 168] width 44 height 39
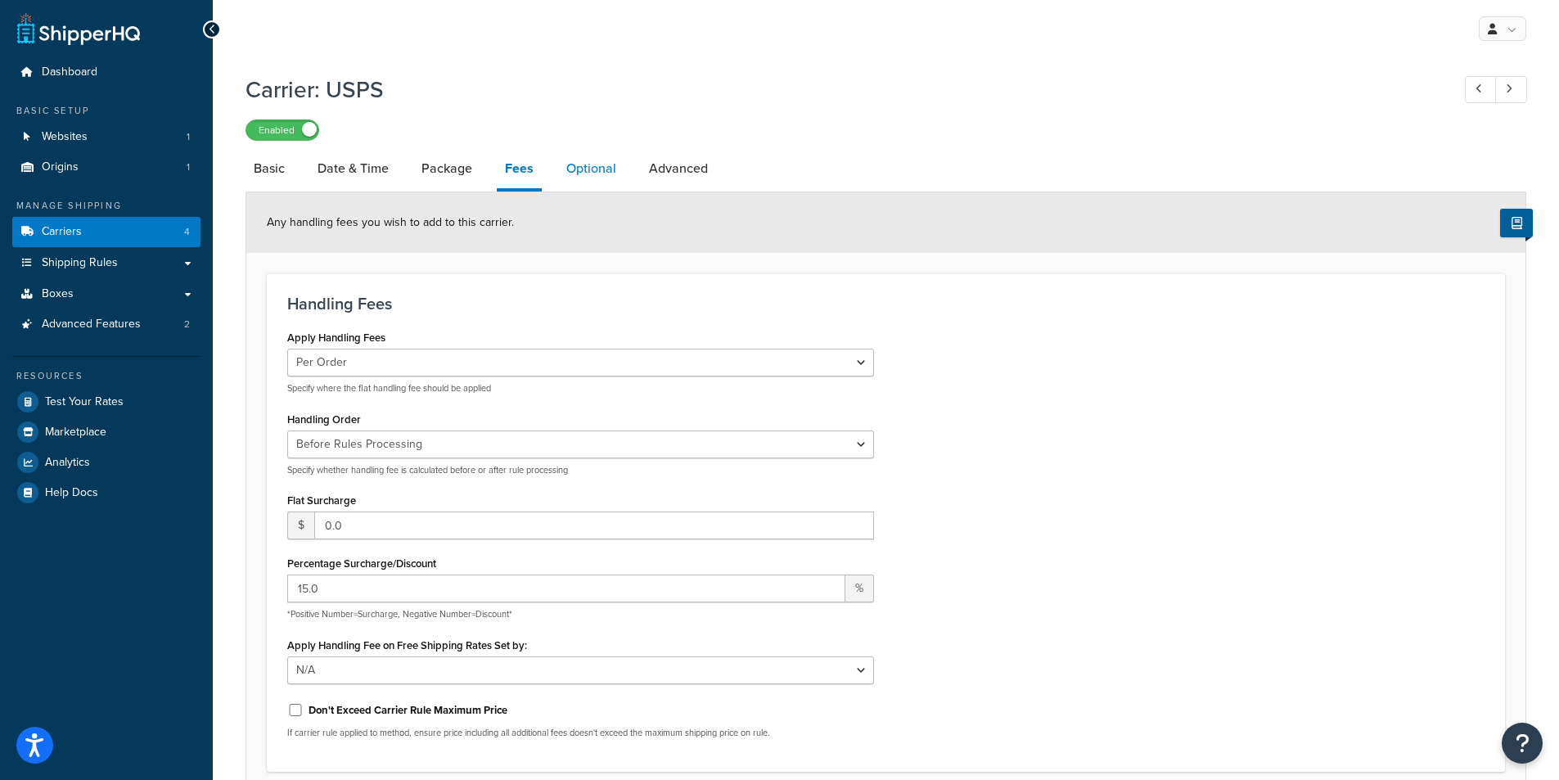
click at [600, 168] on link "Optional" at bounding box center [591, 168] width 66 height 39
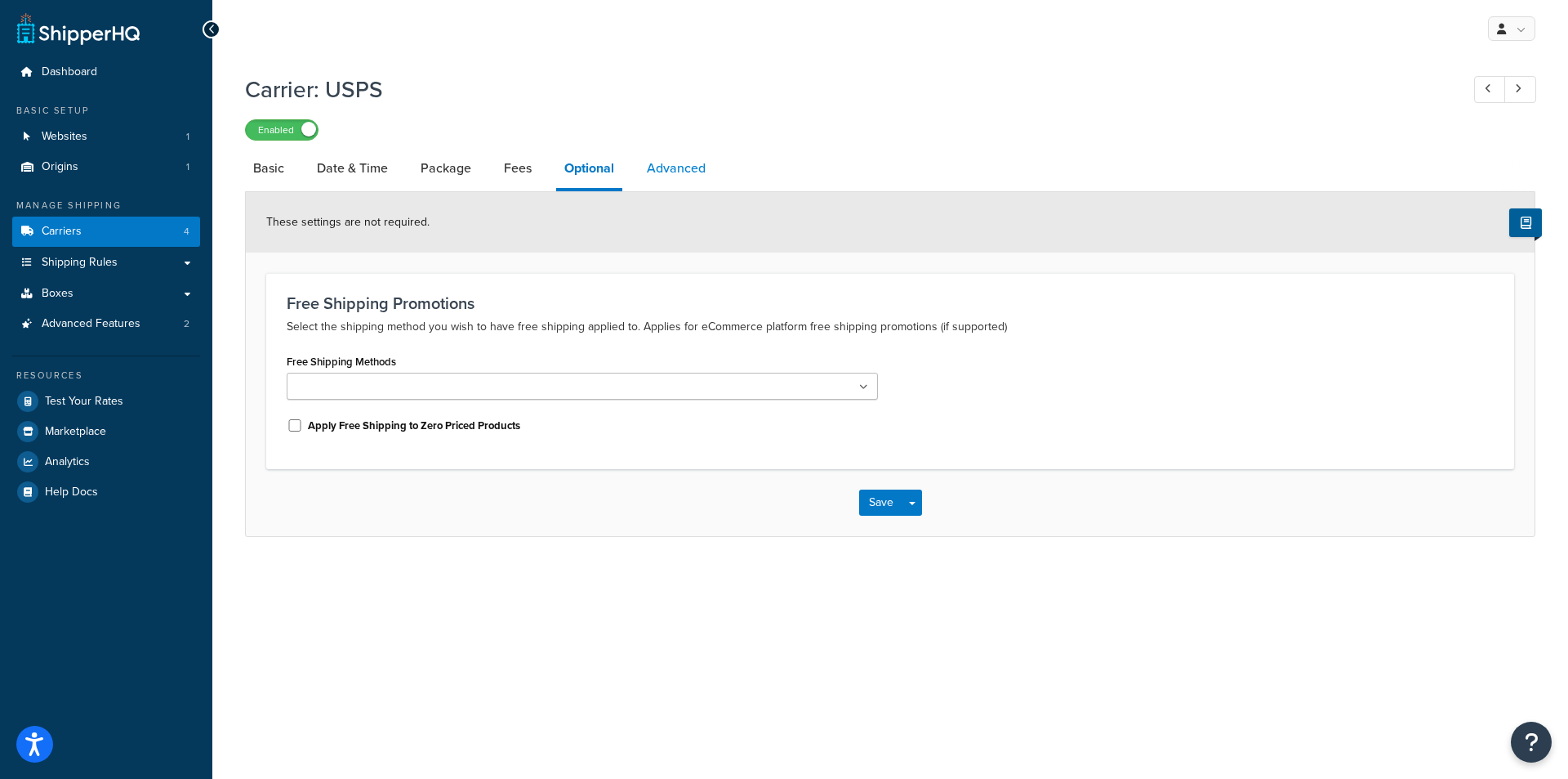
click at [657, 169] on link "Advanced" at bounding box center [676, 168] width 75 height 39
select select "false"
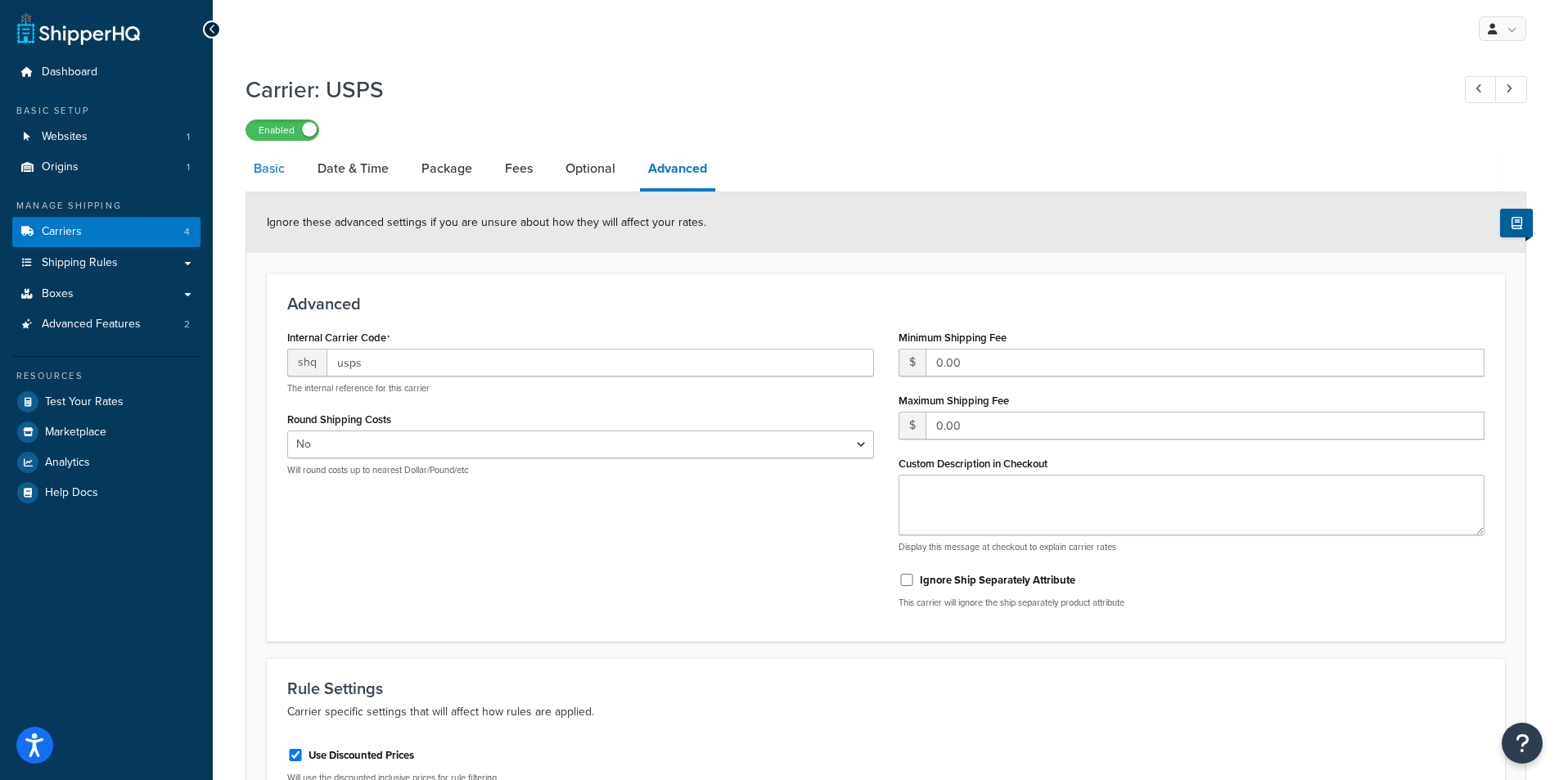
click at [268, 169] on link "Basic" at bounding box center [268, 168] width 47 height 39
select select "usps"
select select "PLUS"
